Goal: Task Accomplishment & Management: Use online tool/utility

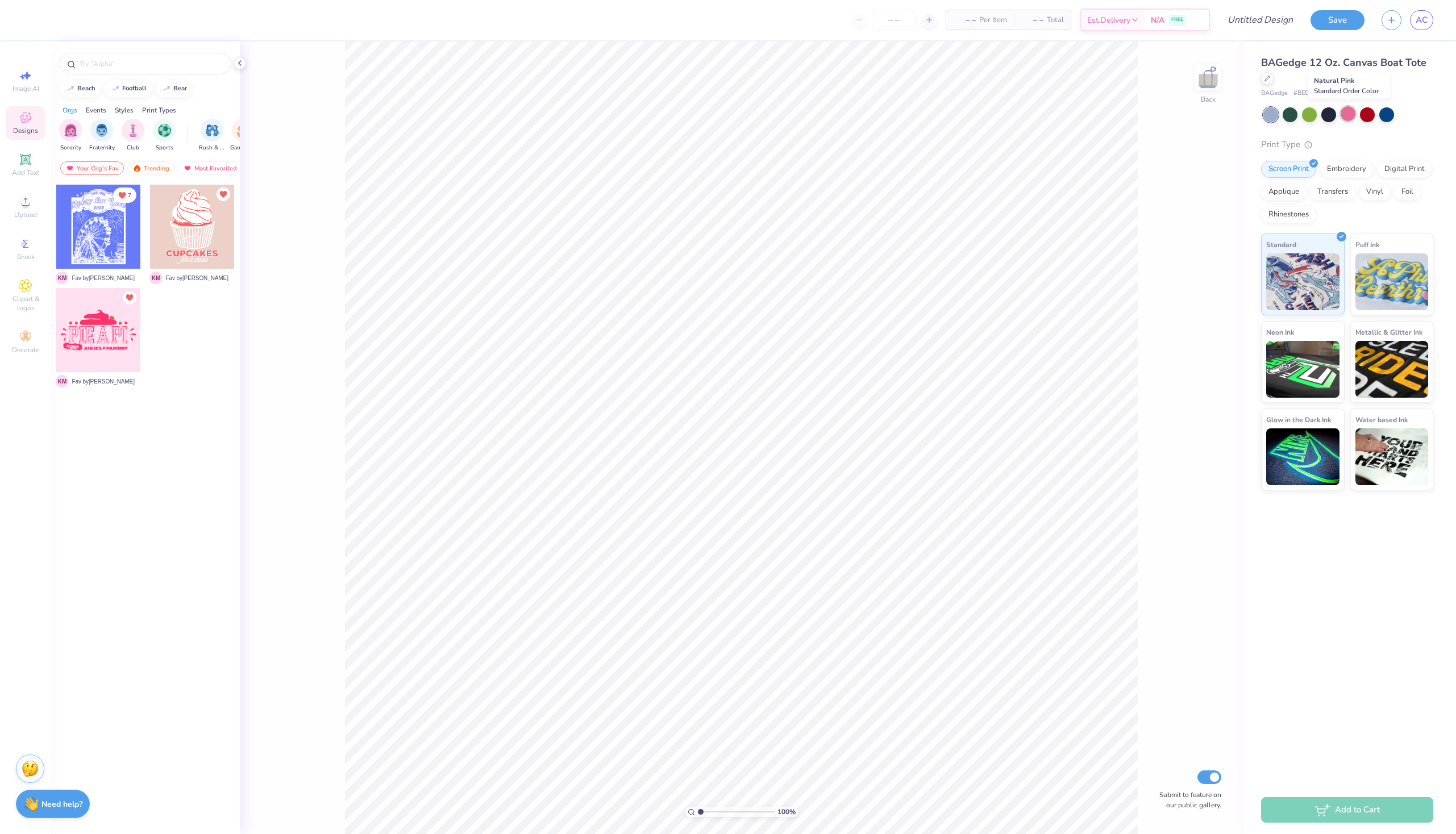
click at [1351, 112] on div at bounding box center [1348, 114] width 15 height 15
click at [26, 249] on icon at bounding box center [25, 243] width 13 height 13
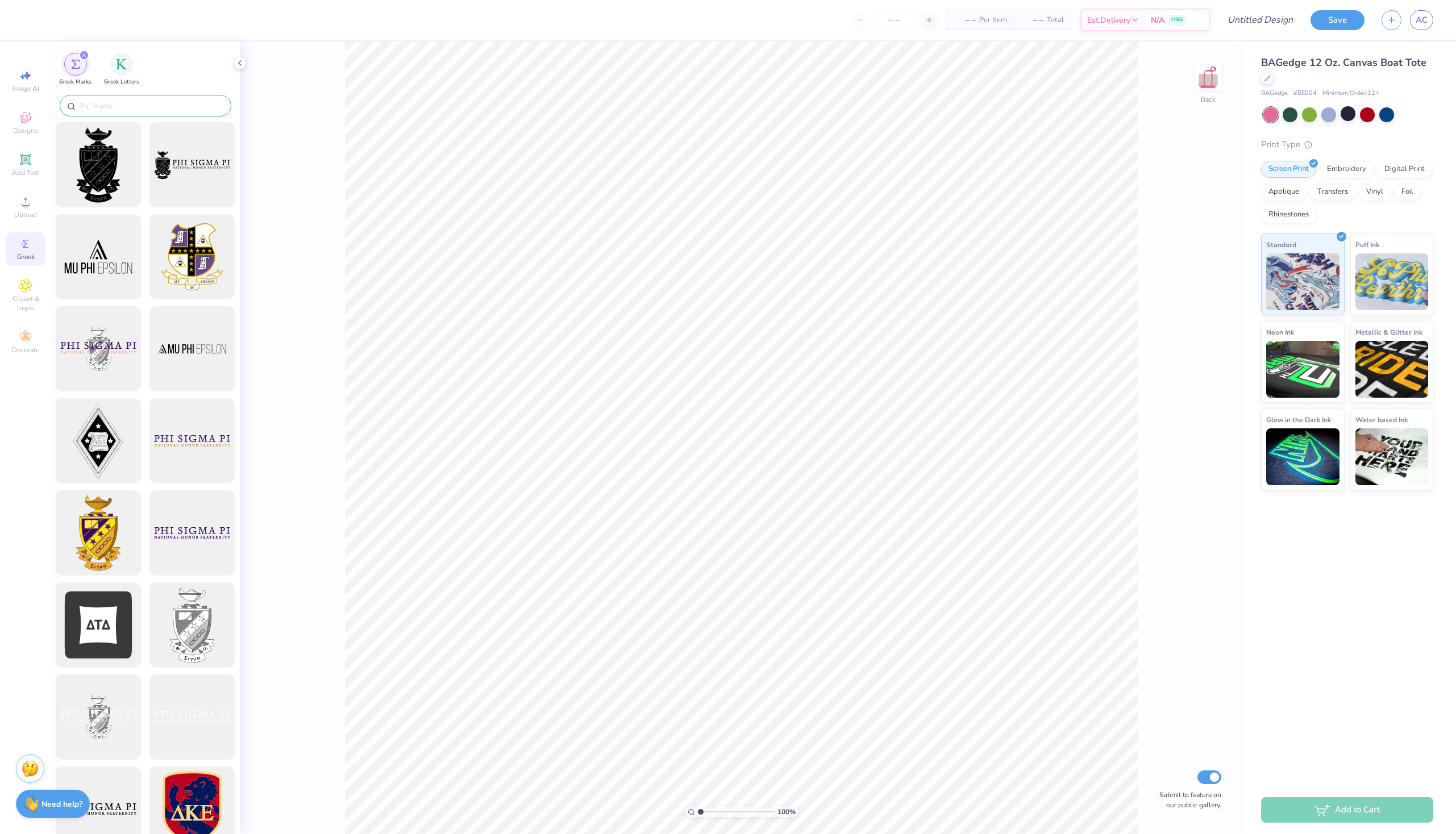
click at [138, 107] on input "text" at bounding box center [151, 106] width 146 height 11
click at [119, 56] on div "filter for Greek Letters" at bounding box center [122, 63] width 23 height 23
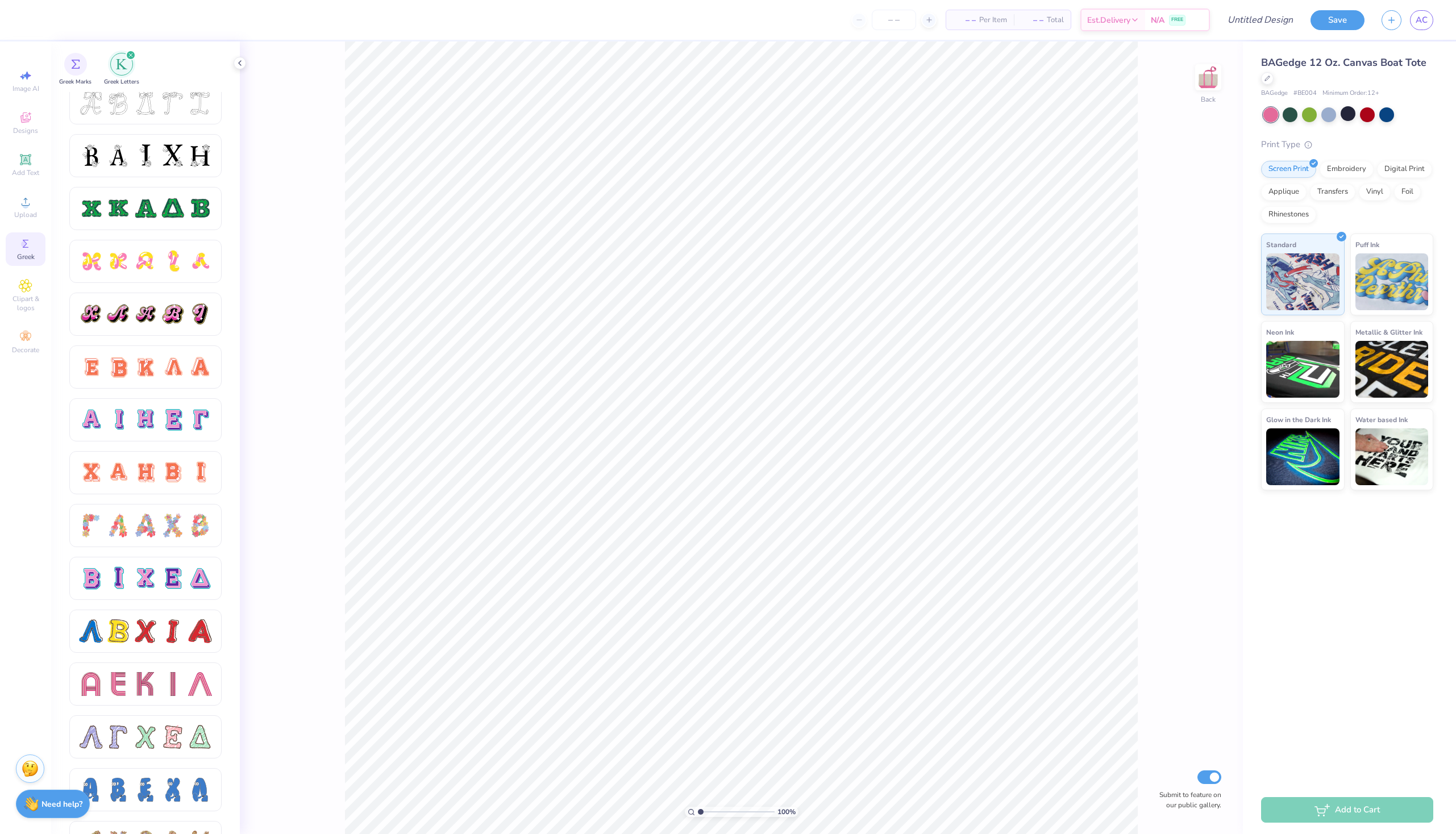
scroll to position [520, 0]
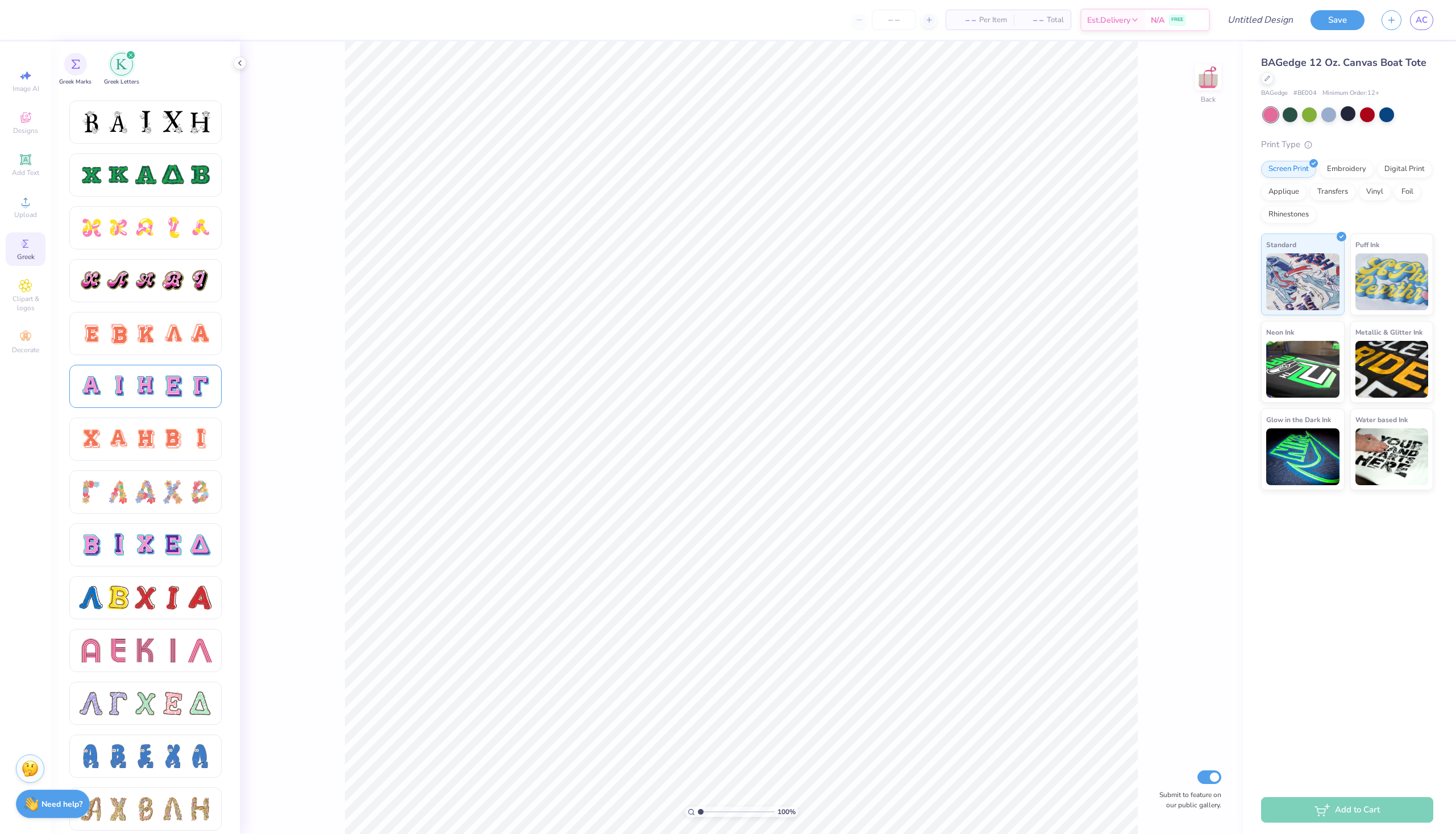
click at [136, 382] on div at bounding box center [145, 386] width 24 height 24
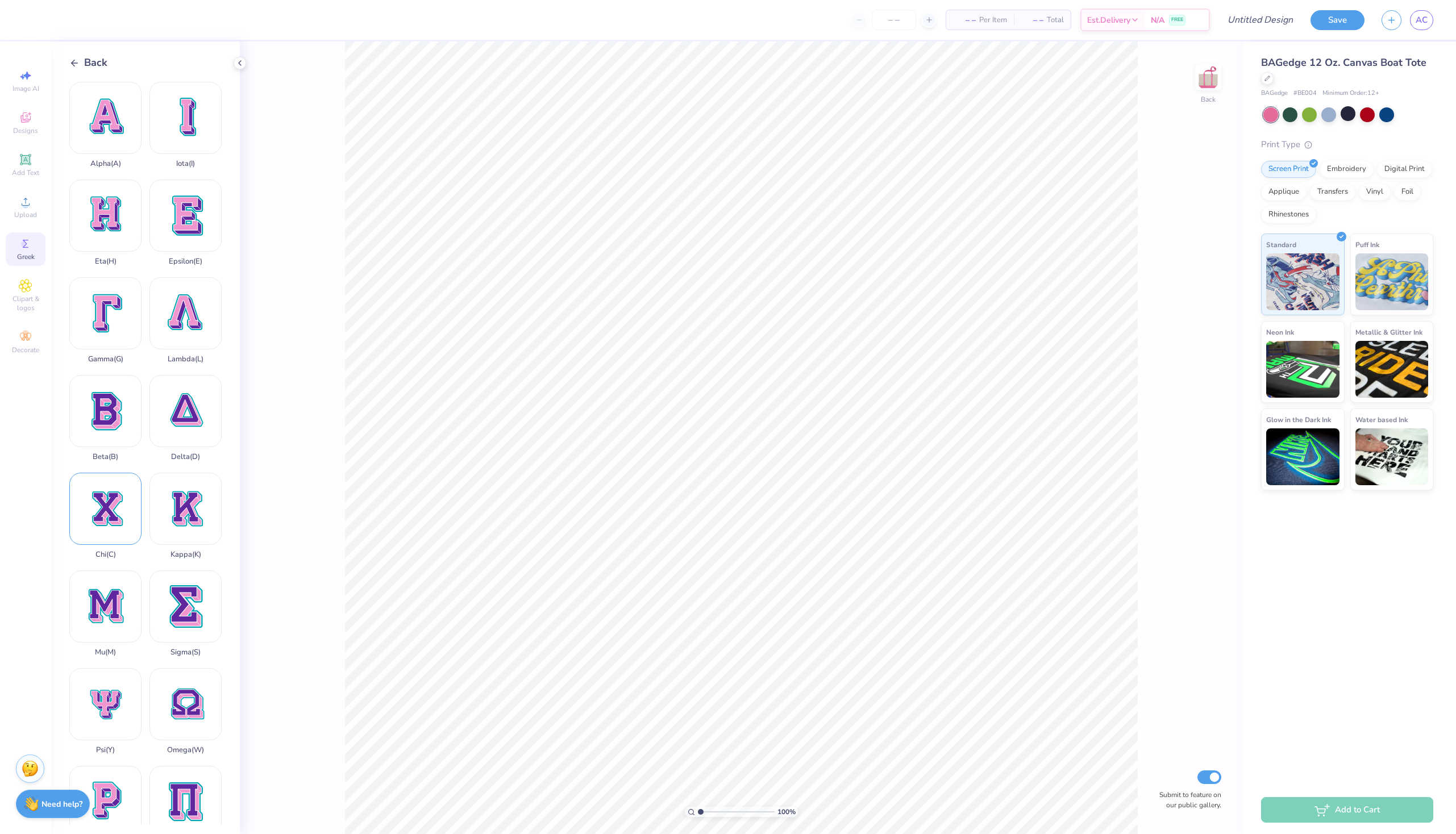
click at [116, 505] on div "Chi ( C )" at bounding box center [105, 516] width 72 height 86
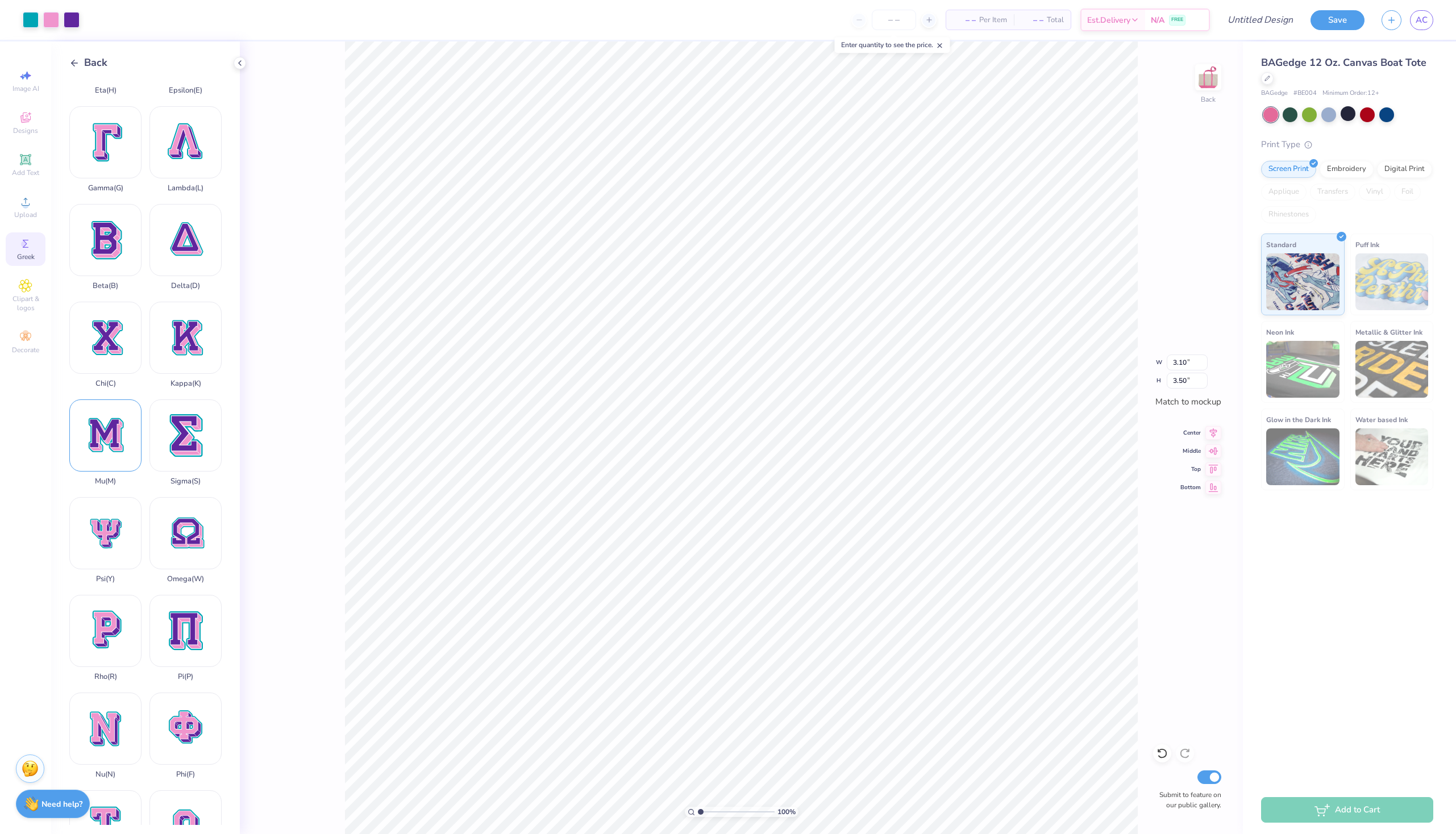
scroll to position [351, 0]
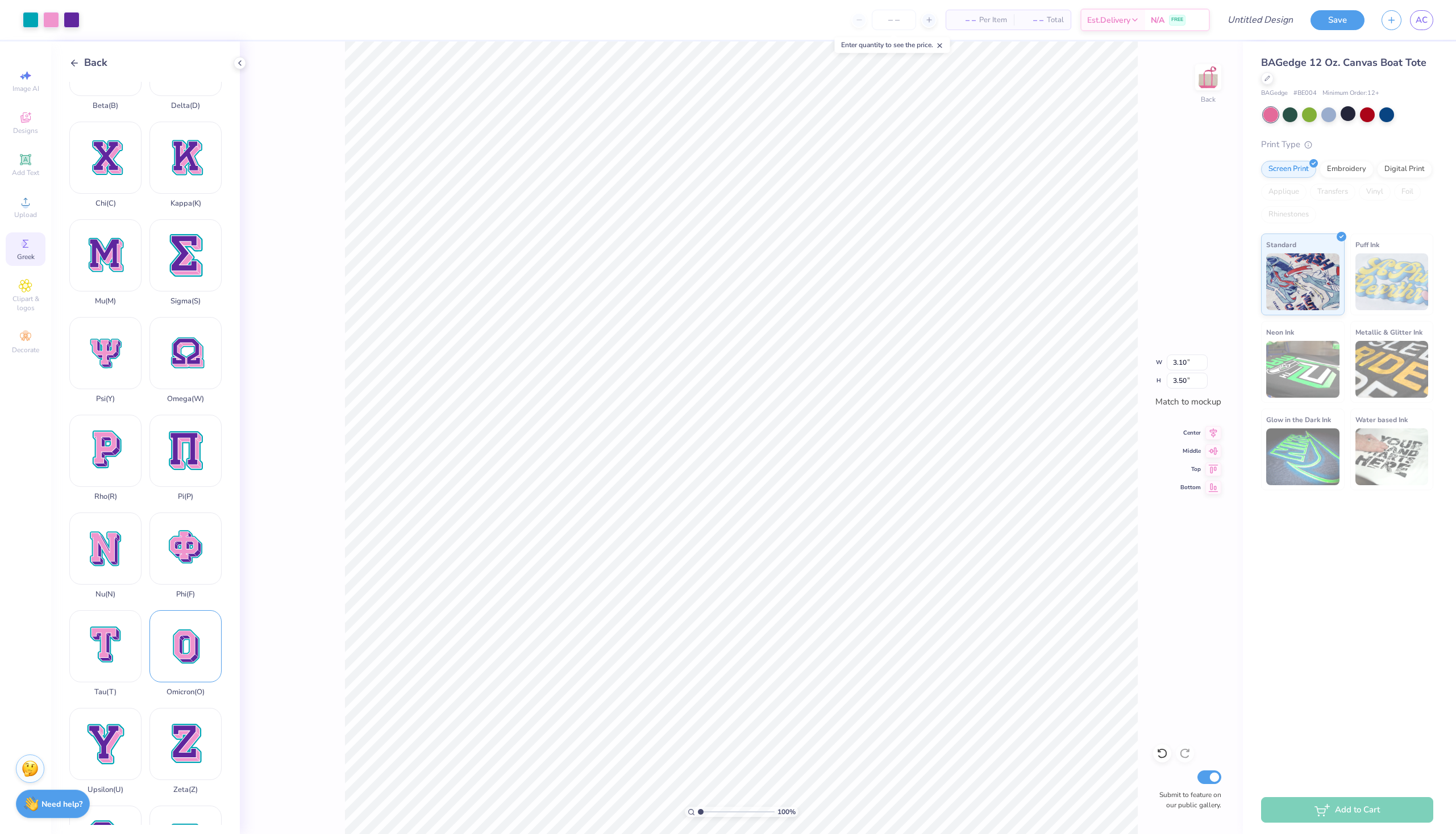
click at [188, 641] on div "Omicron ( O )" at bounding box center [185, 653] width 72 height 86
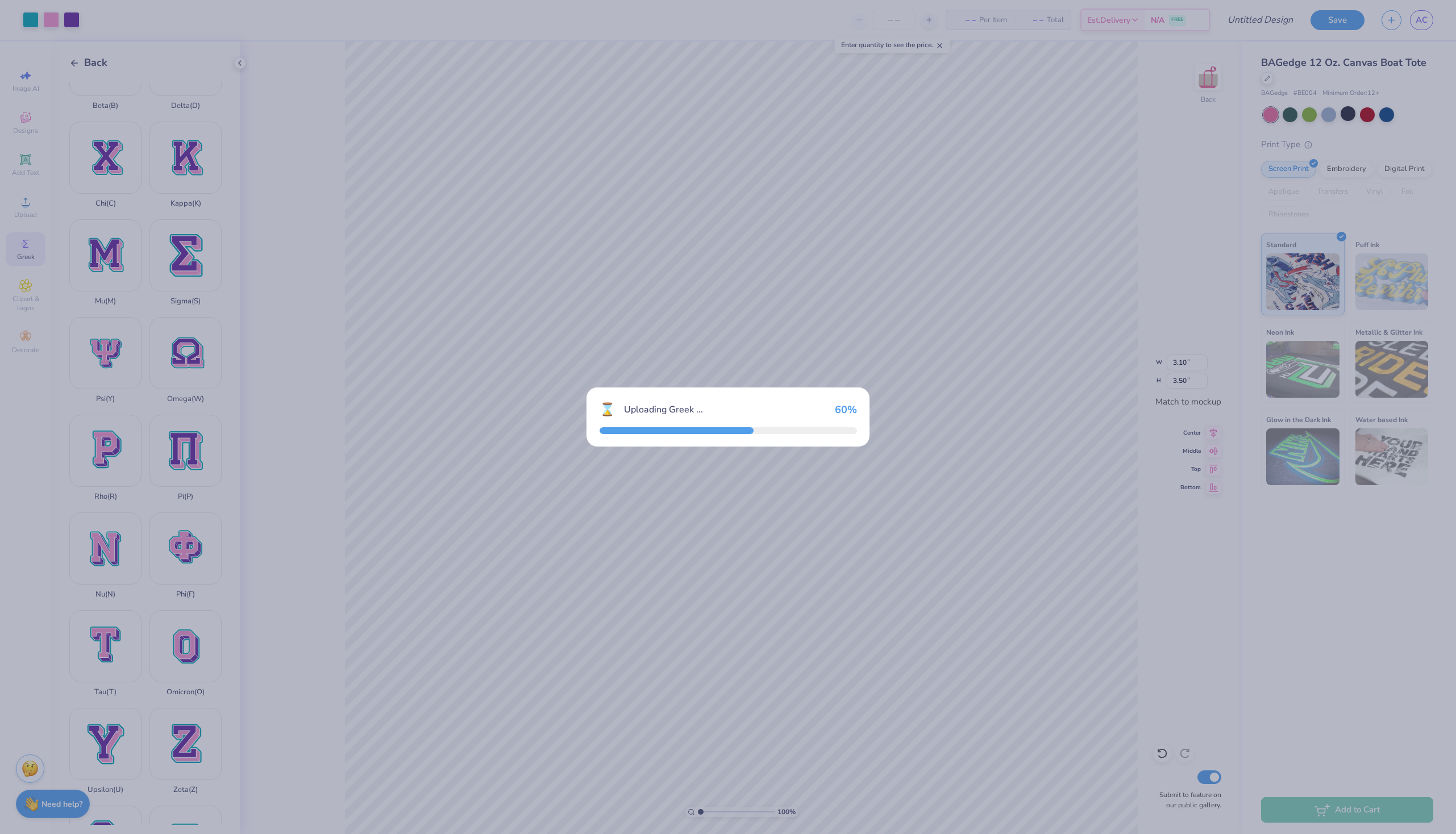
type input "2.72"
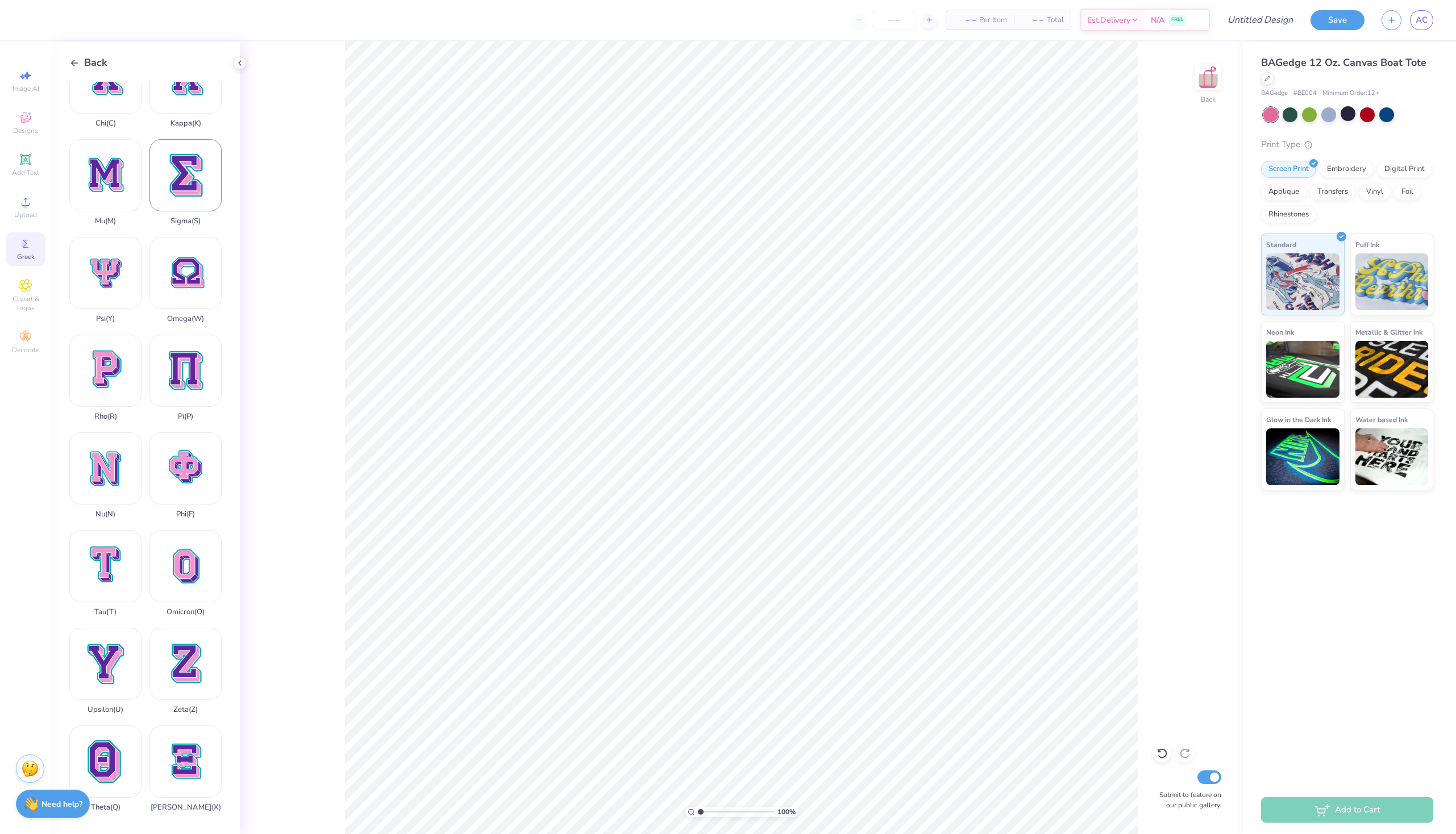
scroll to position [0, 0]
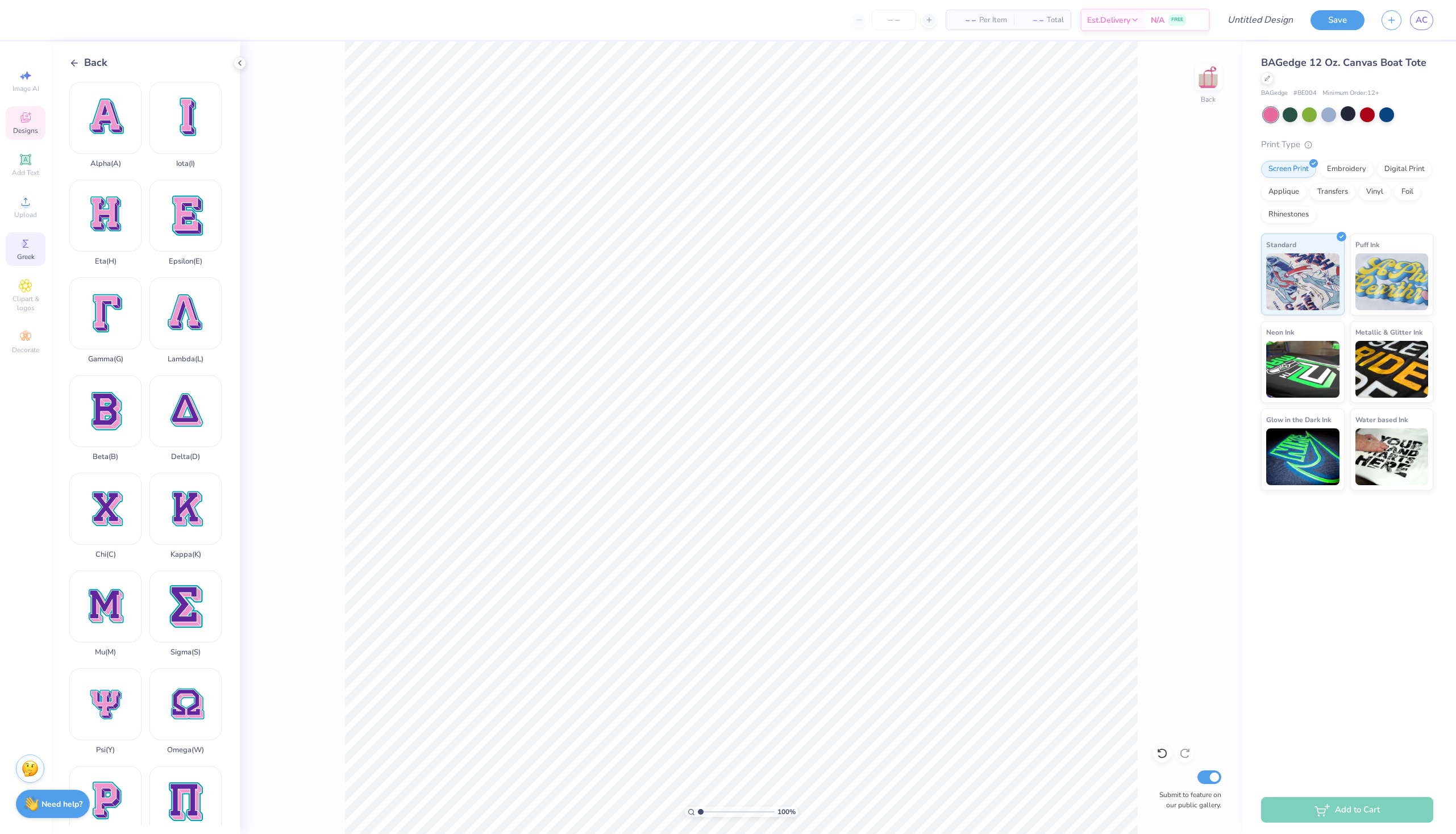
click at [27, 123] on icon at bounding box center [25, 117] width 13 height 13
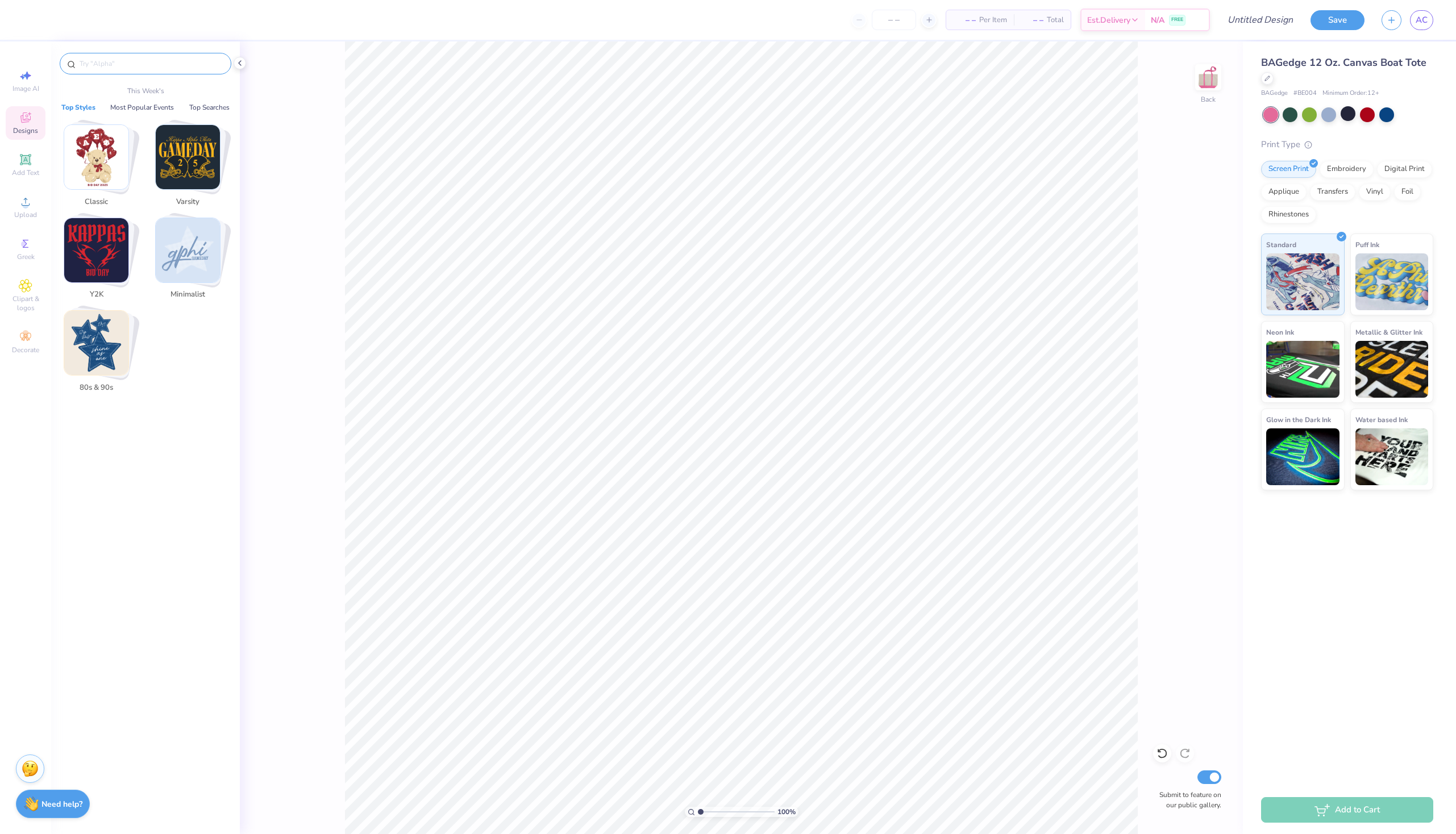
click at [123, 63] on input "text" at bounding box center [151, 64] width 146 height 11
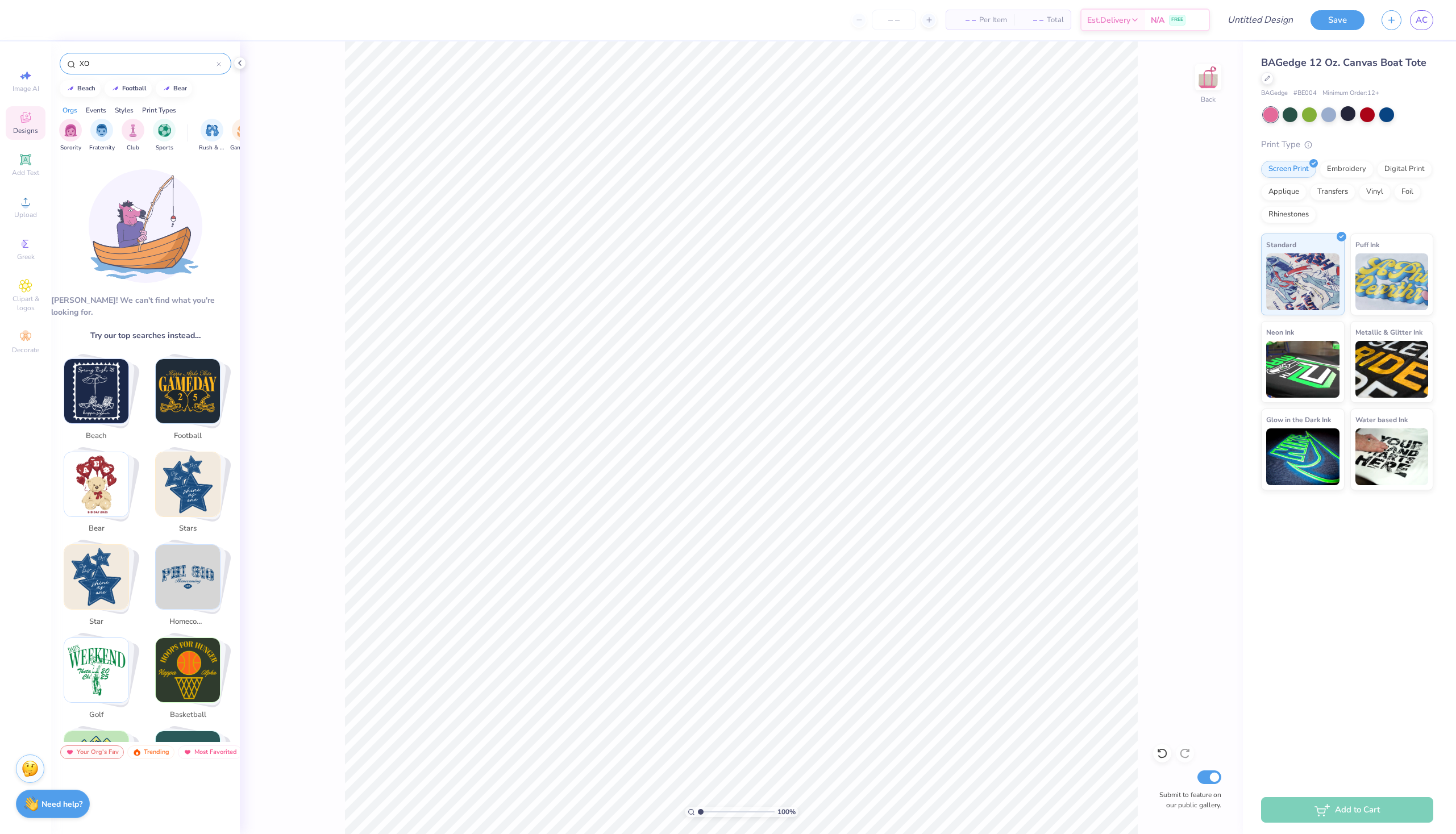
type input "X"
type input "chi om"
click at [70, 127] on img "filter for Sorority" at bounding box center [71, 129] width 13 height 13
click at [218, 64] on icon at bounding box center [218, 64] width 3 height 3
click at [73, 130] on img "filter for Sorority" at bounding box center [71, 130] width 13 height 13
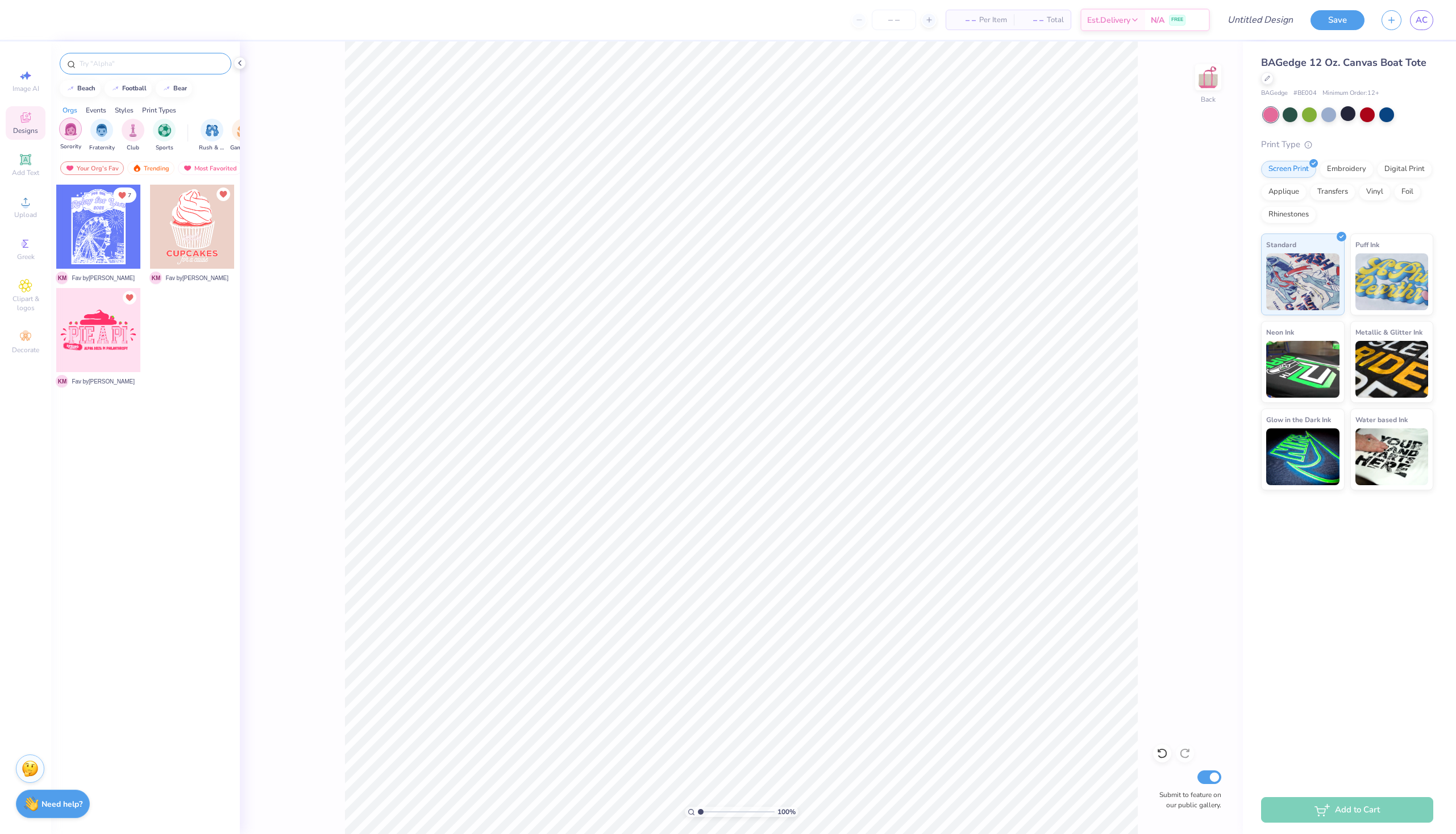
click at [74, 130] on img "filter for Sorority" at bounding box center [71, 129] width 13 height 13
click at [27, 161] on icon at bounding box center [25, 159] width 11 height 11
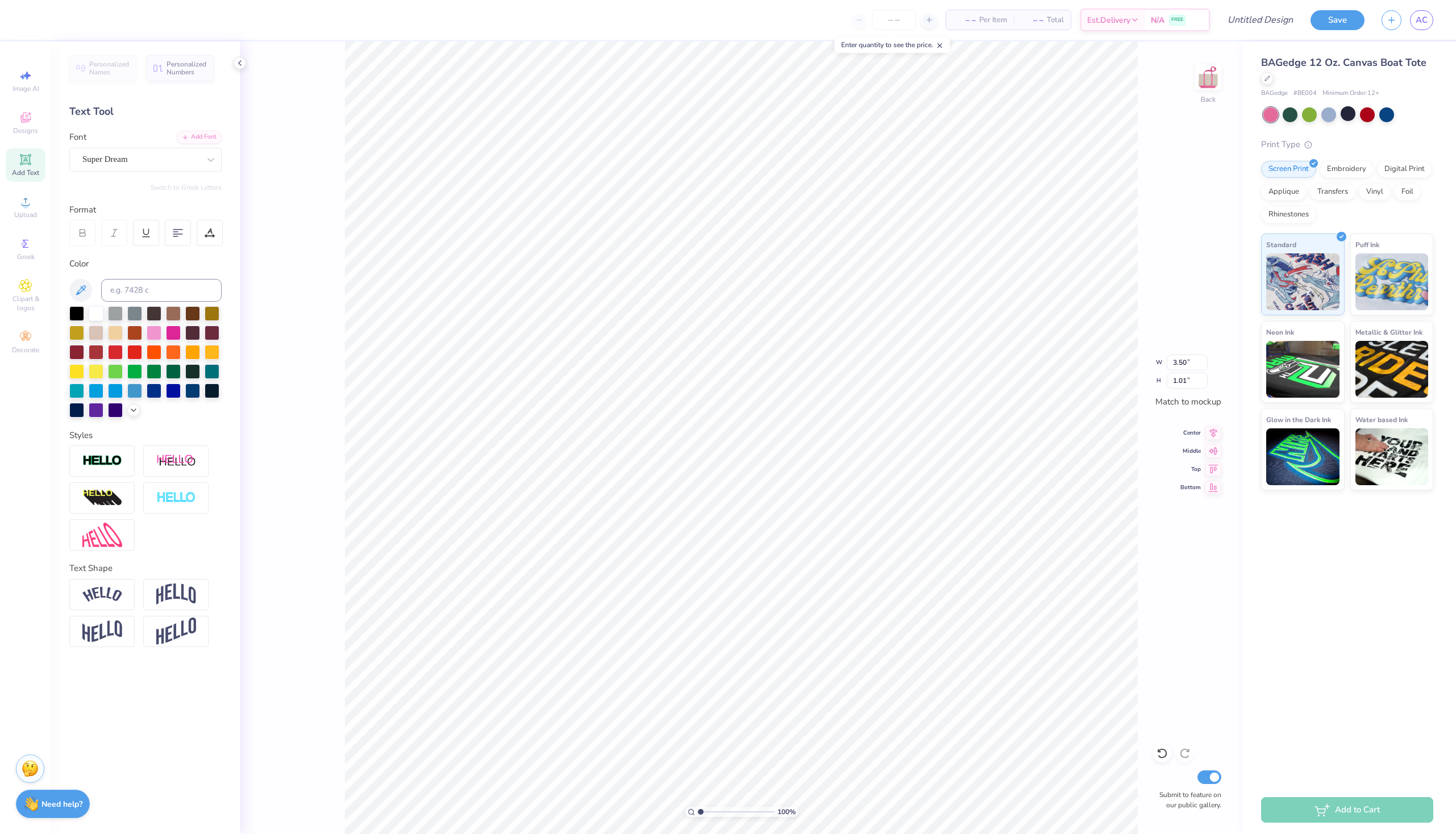
type textarea "T"
click at [21, 162] on icon at bounding box center [25, 159] width 11 height 11
type textarea "T"
click at [186, 161] on div "Super Dream" at bounding box center [140, 160] width 119 height 18
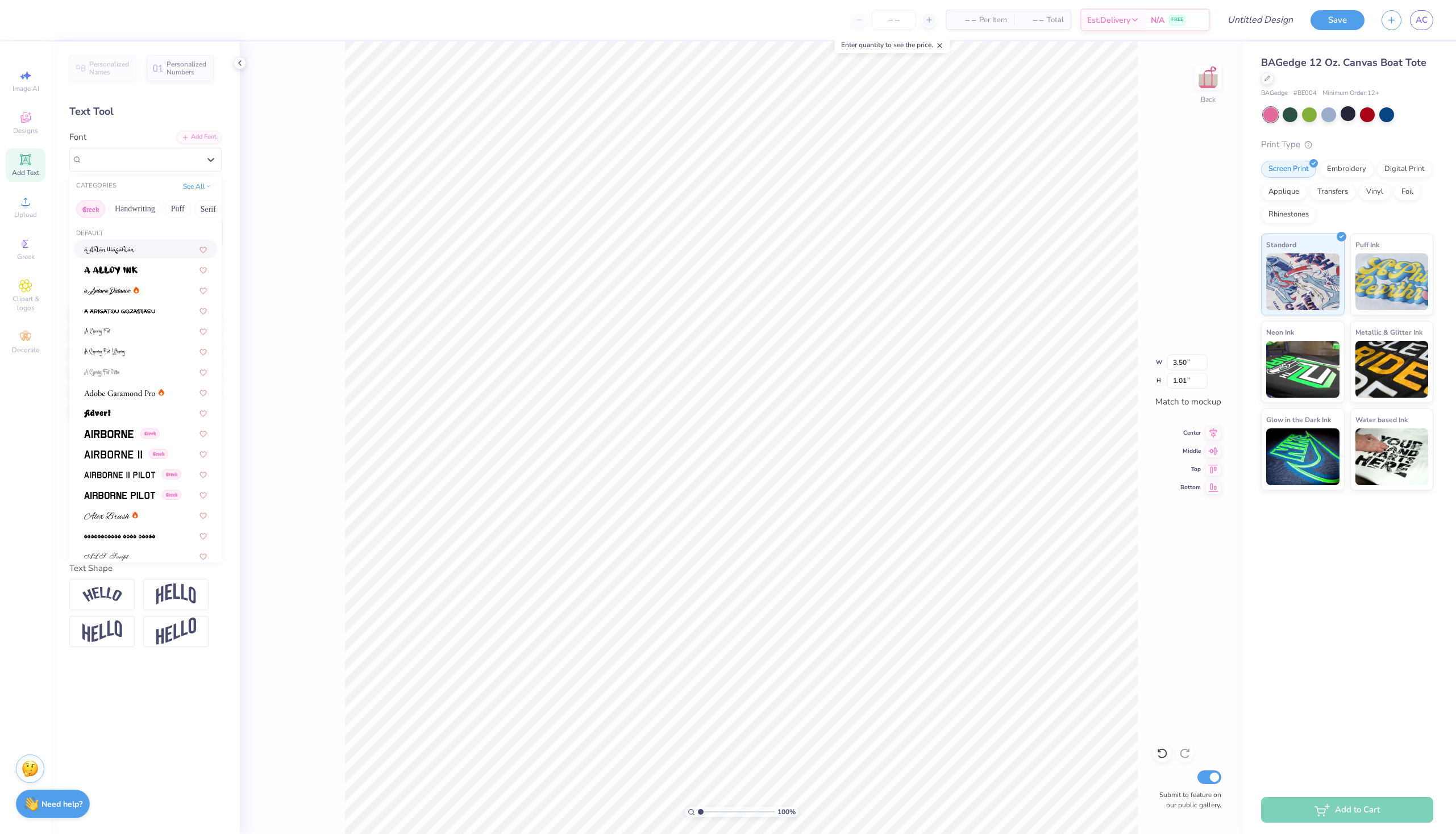
click at [98, 211] on button "Greek" at bounding box center [90, 209] width 29 height 18
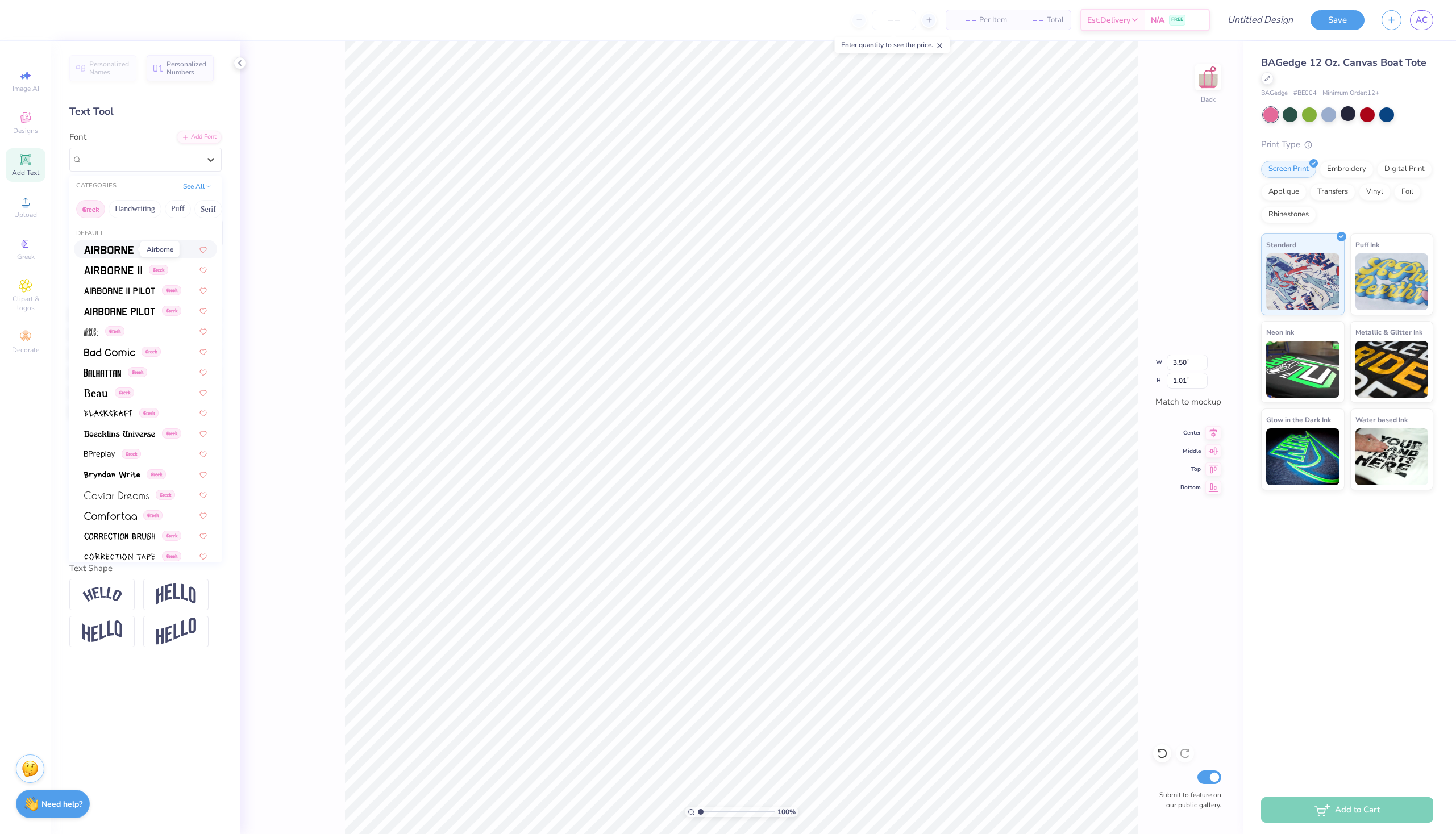
click at [112, 246] on img at bounding box center [109, 250] width 49 height 8
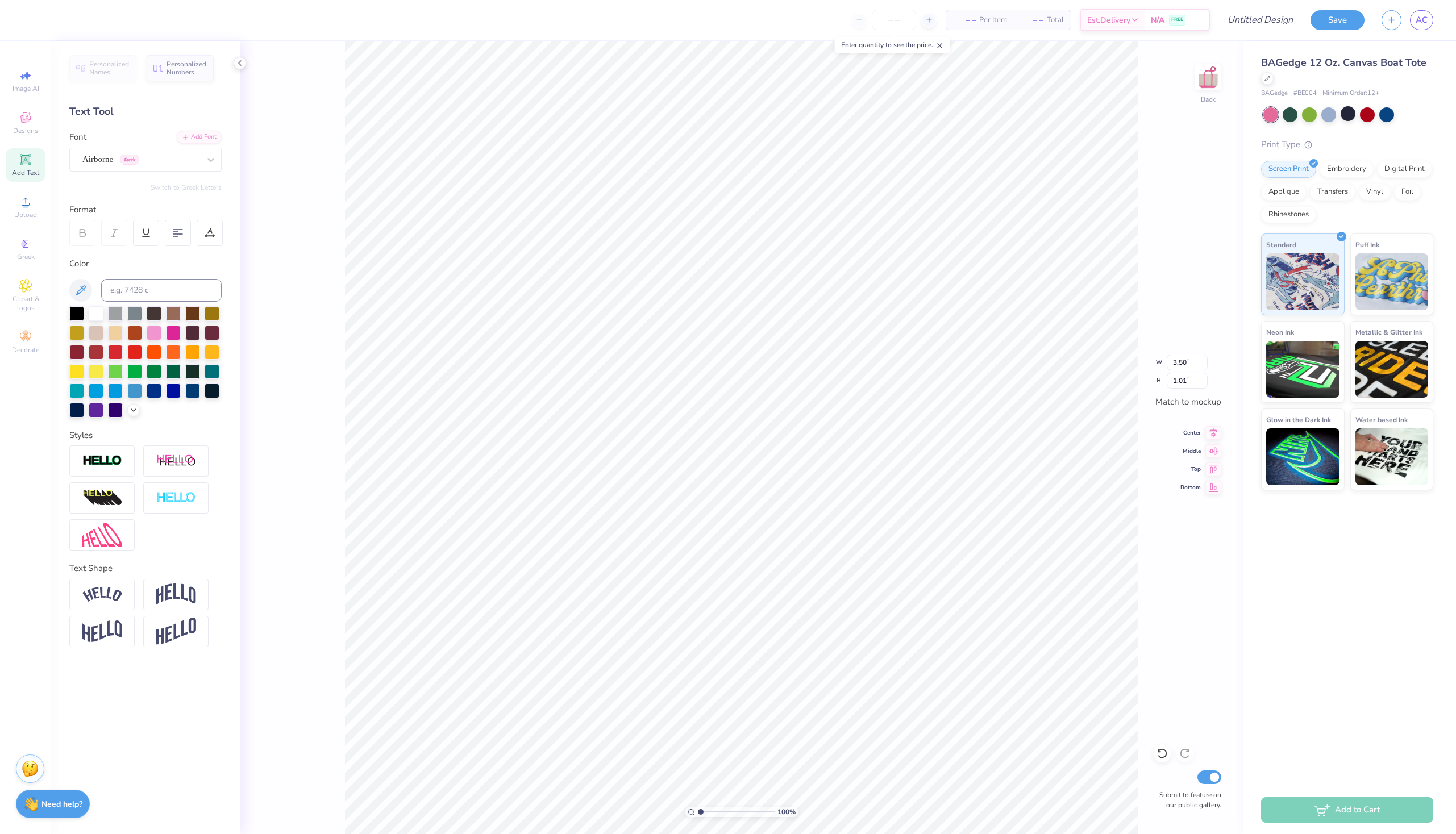
paste textarea "CW"
type textarea "C"
paste textarea "CW"
type textarea "C"
paste textarea "CW"
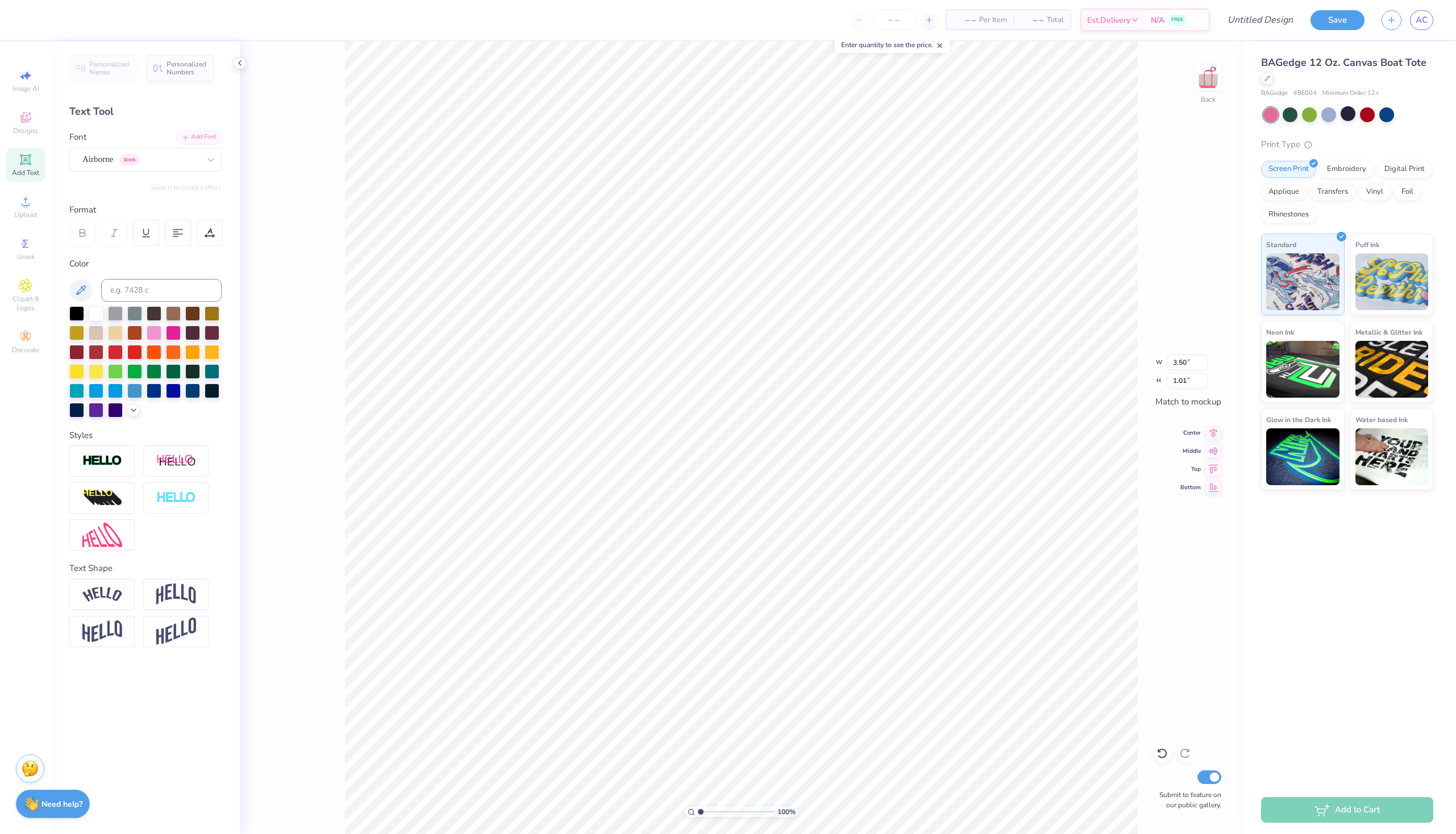
type textarea "n"
click at [205, 157] on div at bounding box center [211, 160] width 20 height 20
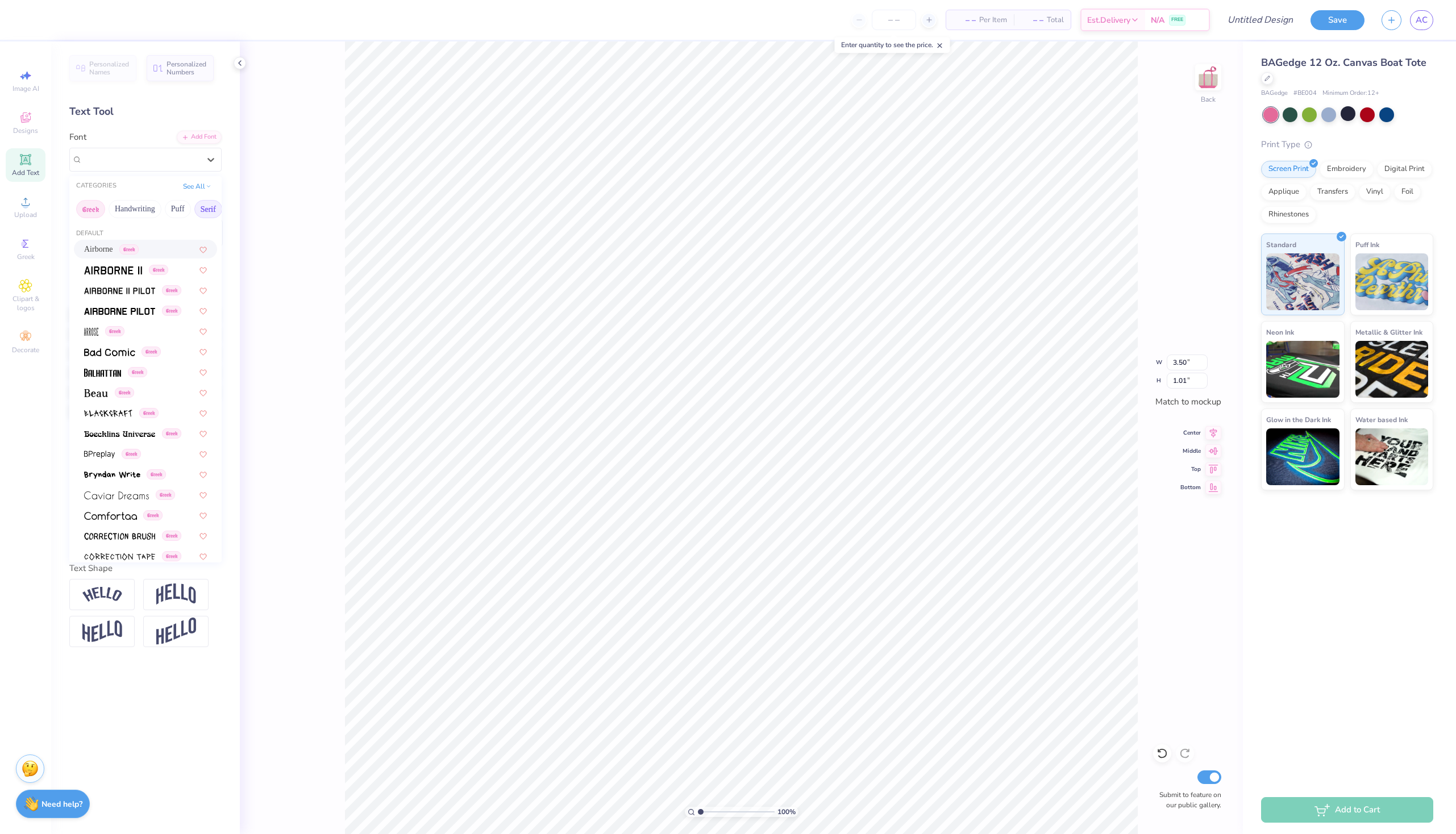
click at [197, 207] on button "Serif" at bounding box center [209, 209] width 28 height 18
click at [120, 253] on img at bounding box center [119, 250] width 71 height 8
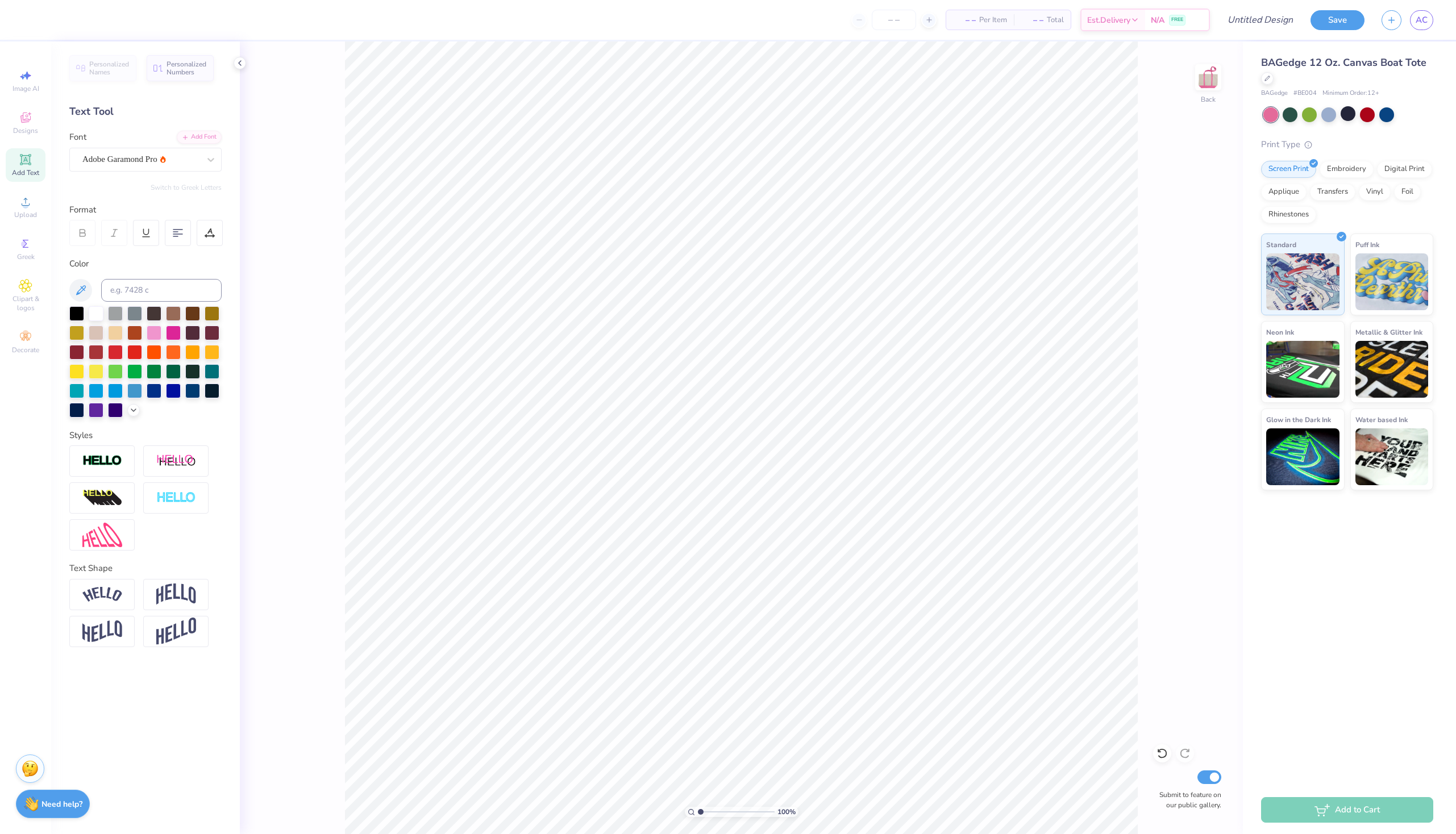
click at [26, 160] on icon at bounding box center [25, 159] width 11 height 11
click at [194, 161] on div "Super Dream" at bounding box center [140, 160] width 119 height 18
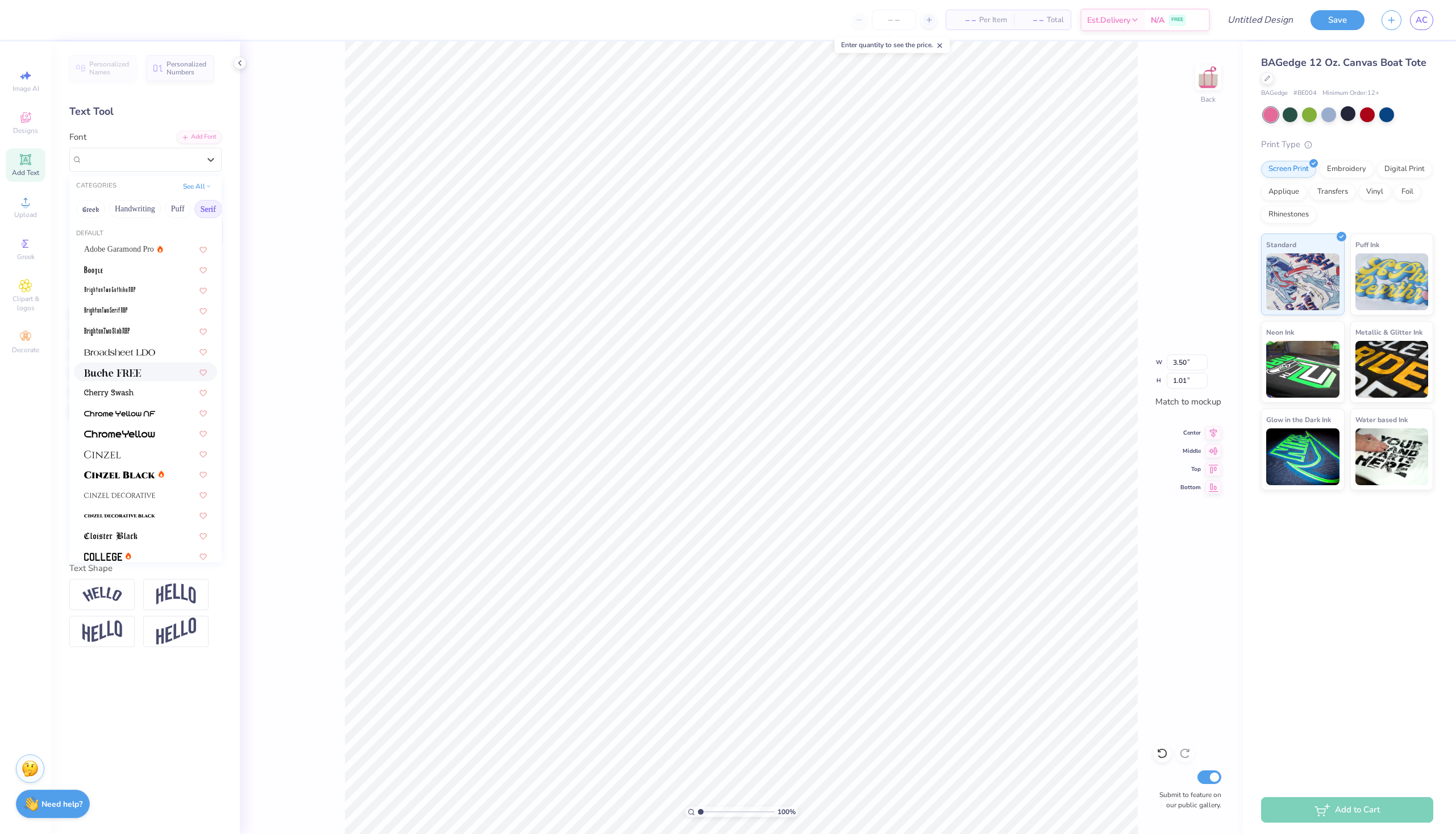
click at [133, 366] on span at bounding box center [112, 371] width 57 height 12
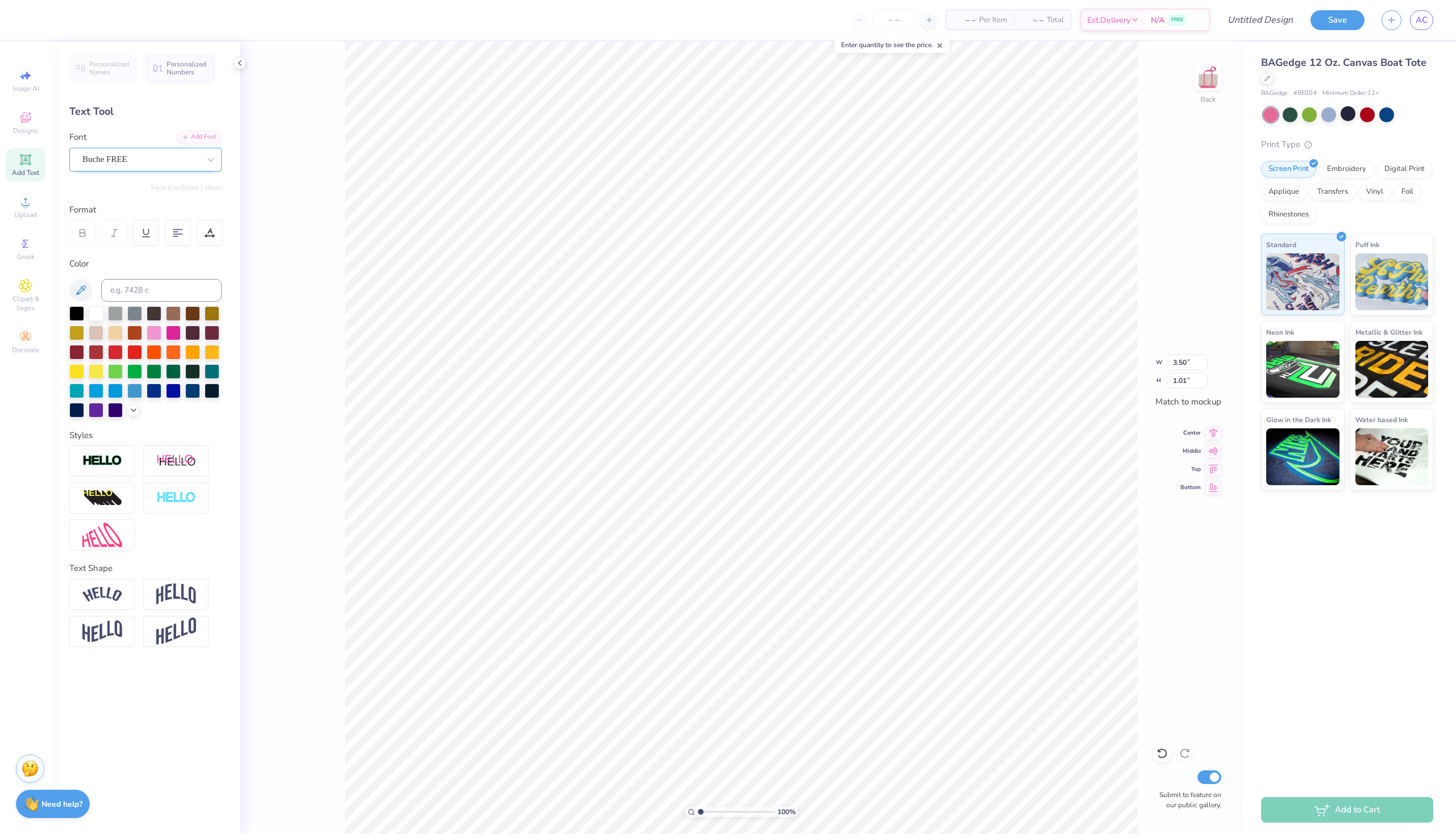
click at [160, 161] on div "Buche FREE" at bounding box center [140, 160] width 119 height 18
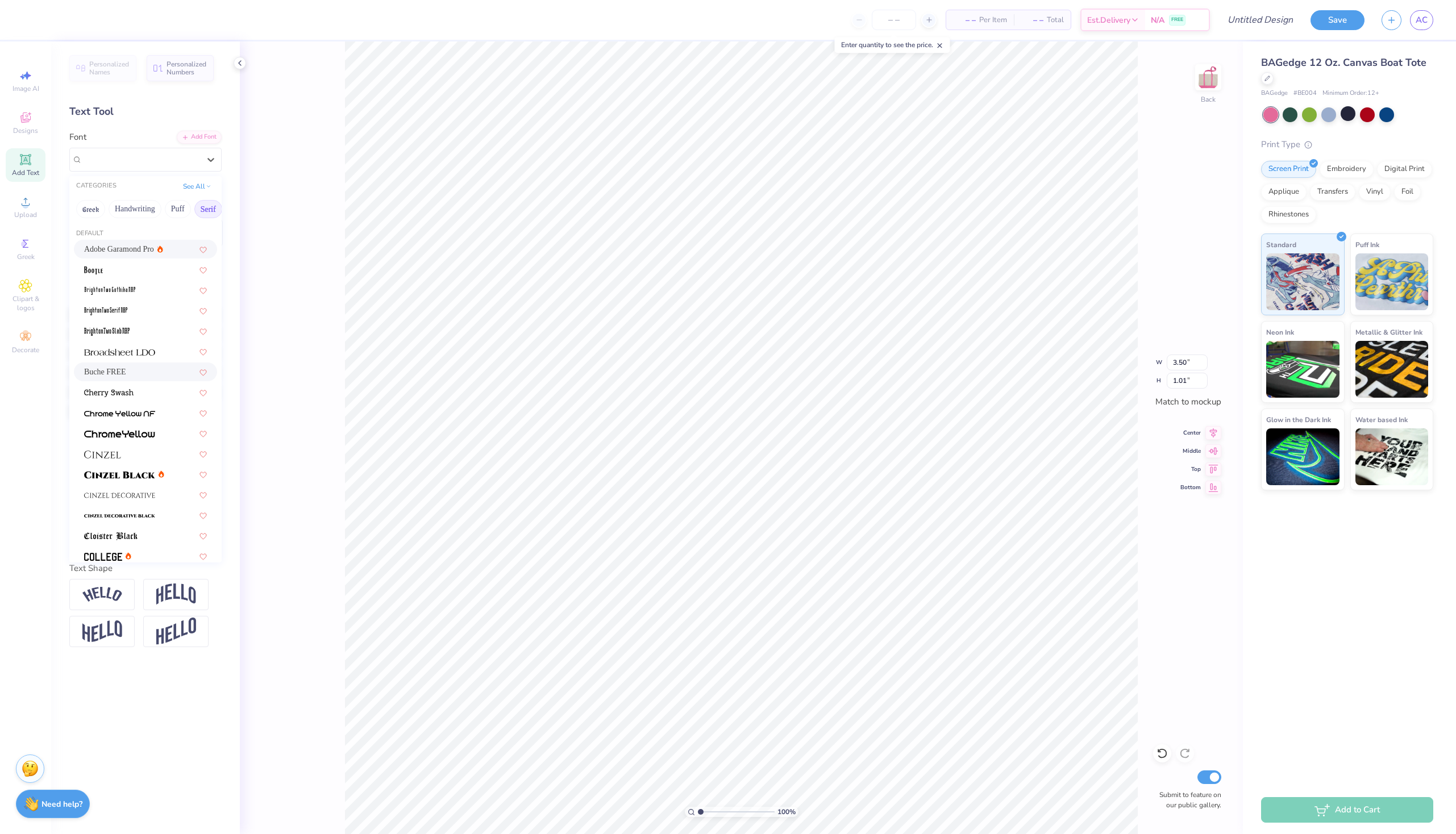
click at [144, 246] on span "Adobe Garamond Pro" at bounding box center [119, 249] width 70 height 12
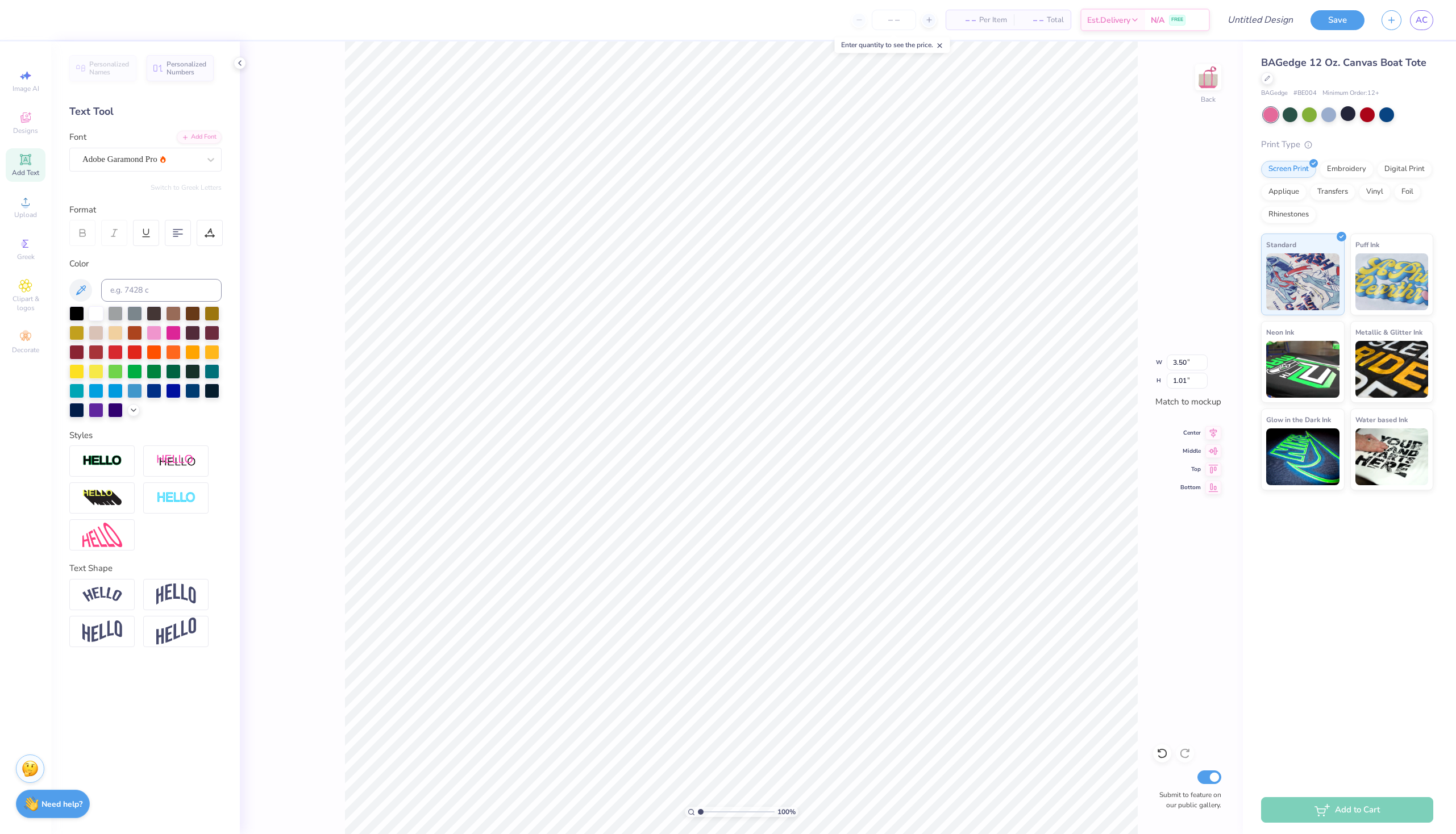
paste textarea
type textarea "TEXT"
type textarea "T"
paste textarea
type textarea "b"
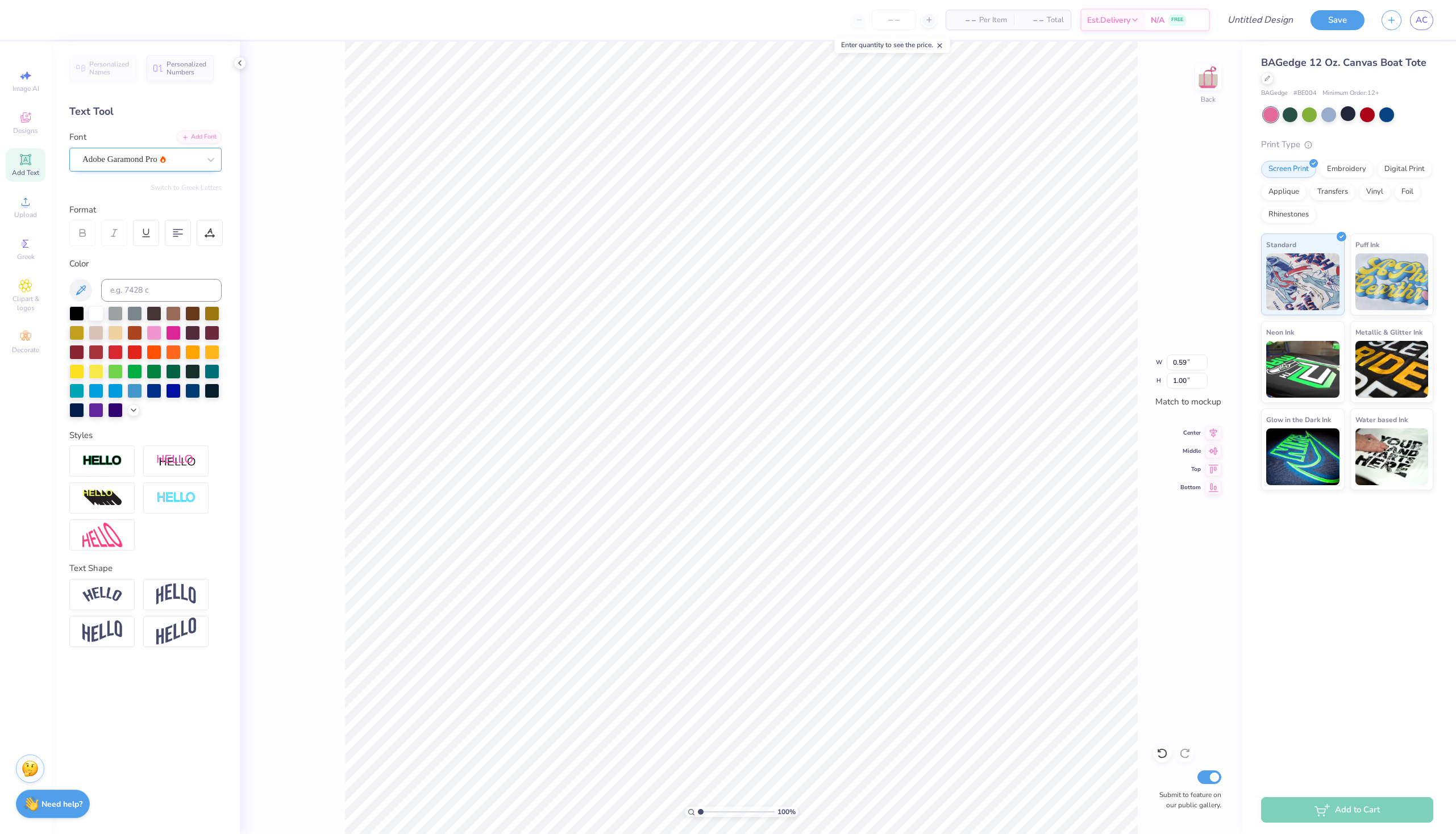
click at [177, 154] on div "Adobe Garamond Pro" at bounding box center [140, 160] width 119 height 18
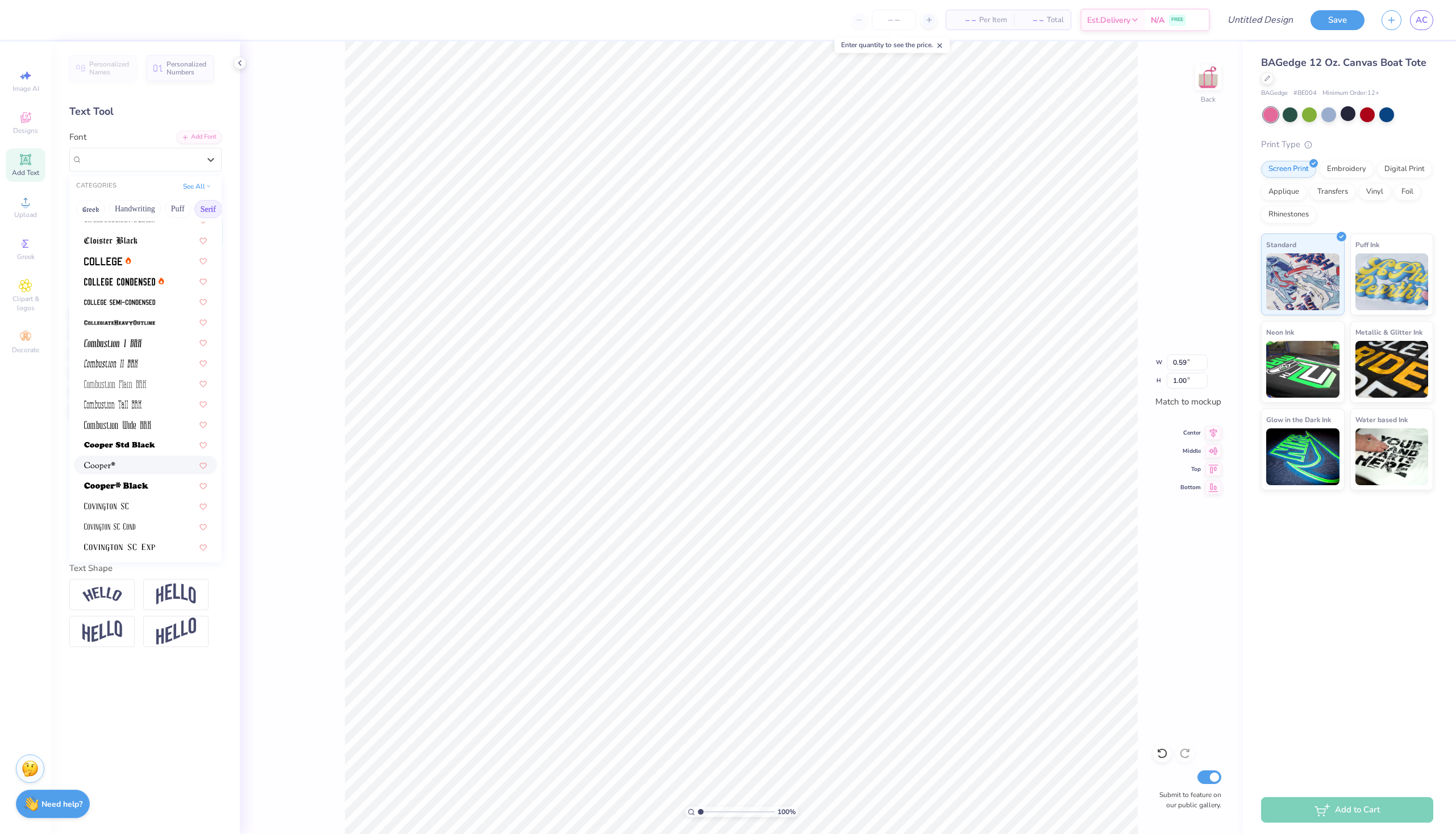
scroll to position [292, 0]
click at [133, 253] on div "Adobe Garamond Pro Buche FREE Times New Roman Varsity Team" at bounding box center [146, 755] width 153 height 1614
click at [138, 265] on div at bounding box center [146, 264] width 123 height 12
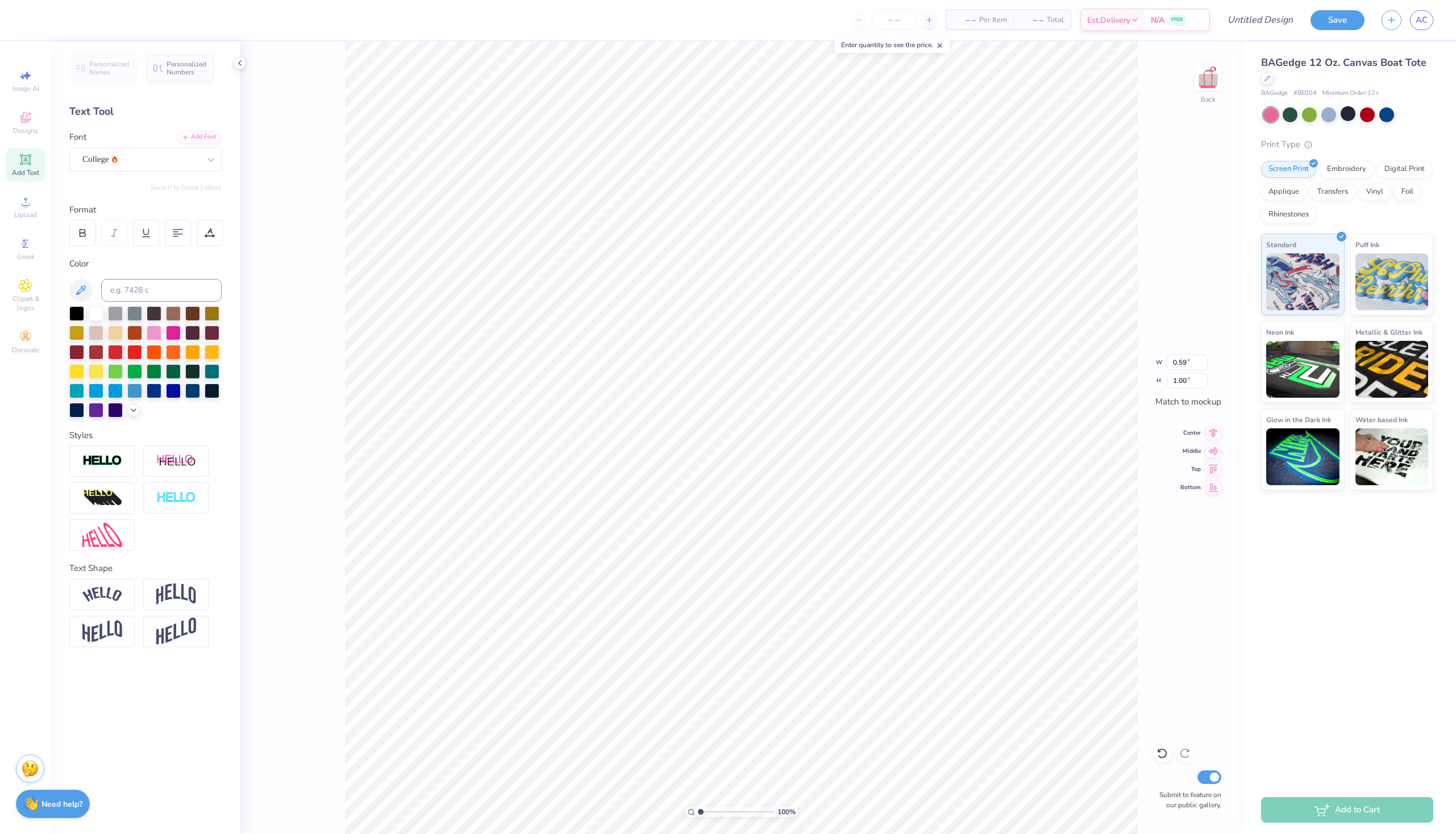
type input "0.53"
type input "0.93"
type textarea "b"
click at [28, 288] on icon at bounding box center [26, 285] width 6 height 6
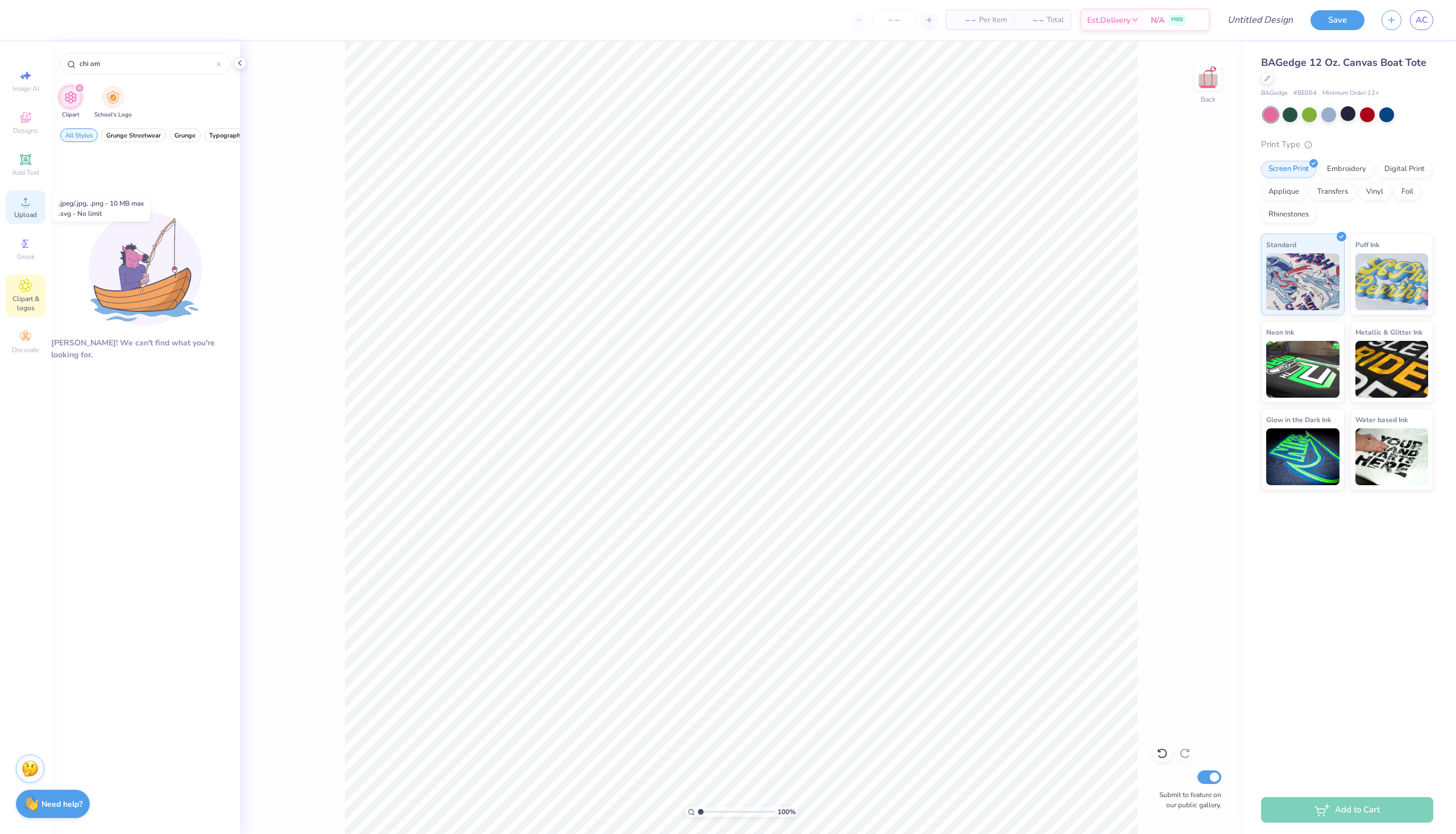
type input "chi om"
click at [26, 205] on circle at bounding box center [26, 205] width 6 height 6
type input "1.27"
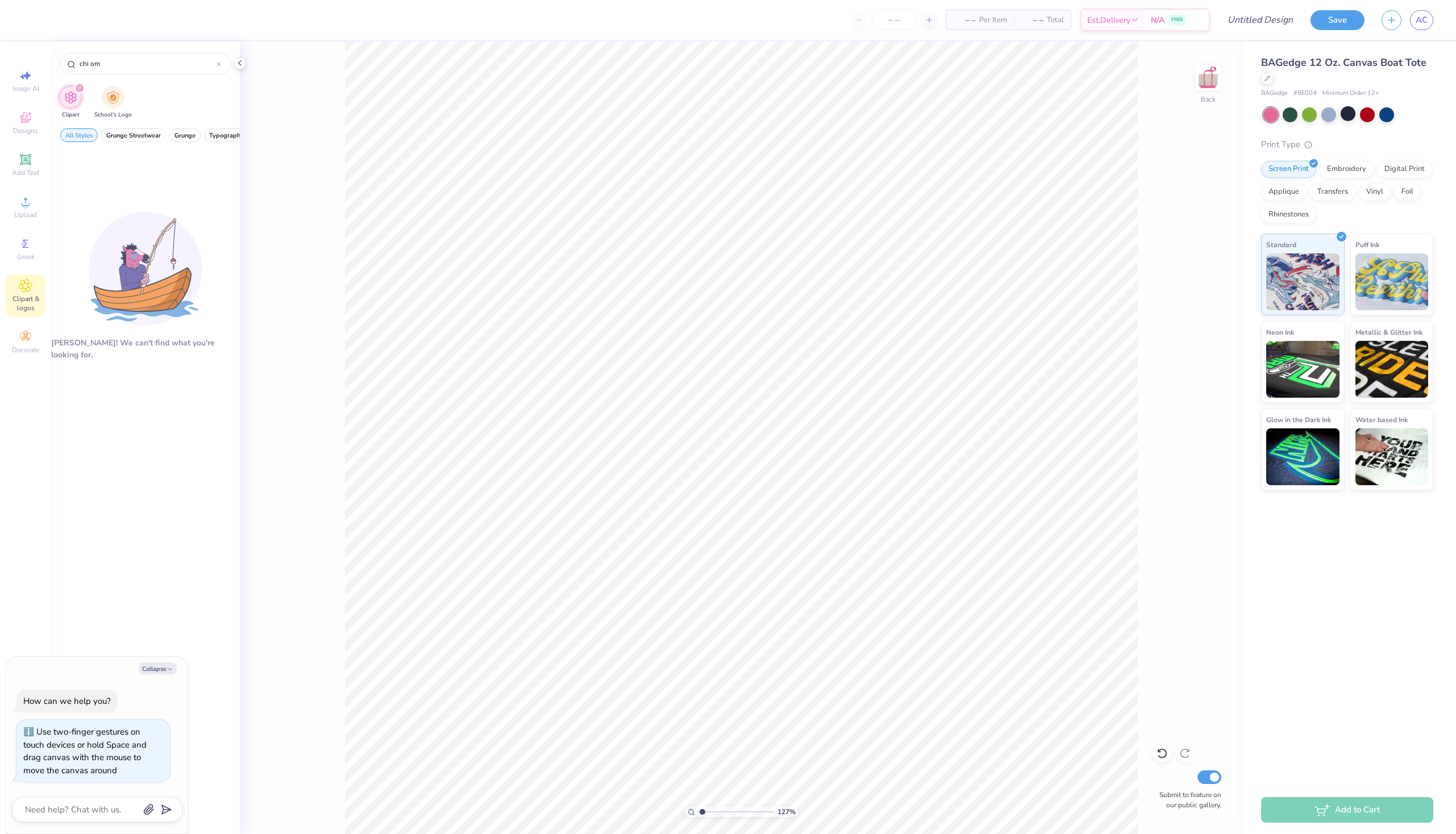
type textarea "x"
type input "1"
drag, startPoint x: 703, startPoint y: 812, endPoint x: 684, endPoint y: 815, distance: 19.2
click at [698, 815] on input "range" at bounding box center [737, 812] width 77 height 10
type textarea "x"
